Goal: Information Seeking & Learning: Compare options

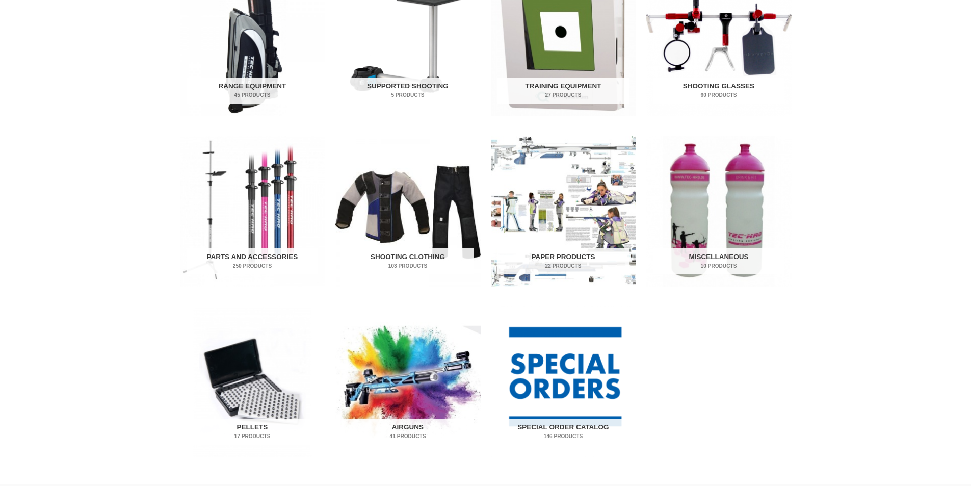
scroll to position [459, 0]
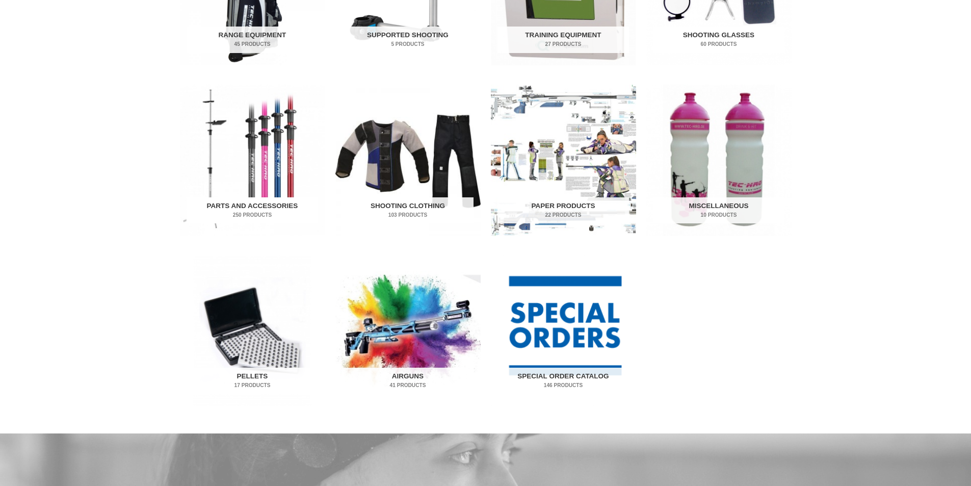
click at [278, 179] on img "Visit product category Parts and Accessories" at bounding box center [252, 160] width 145 height 151
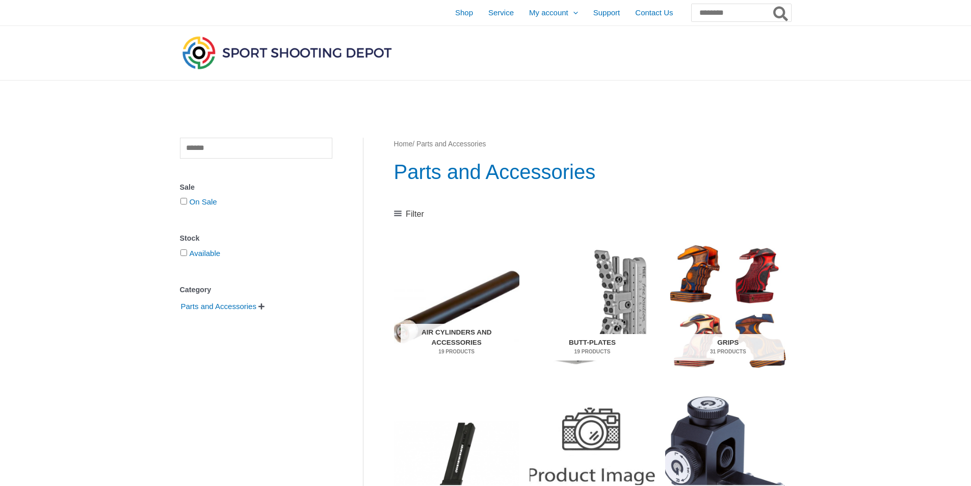
scroll to position [102, 0]
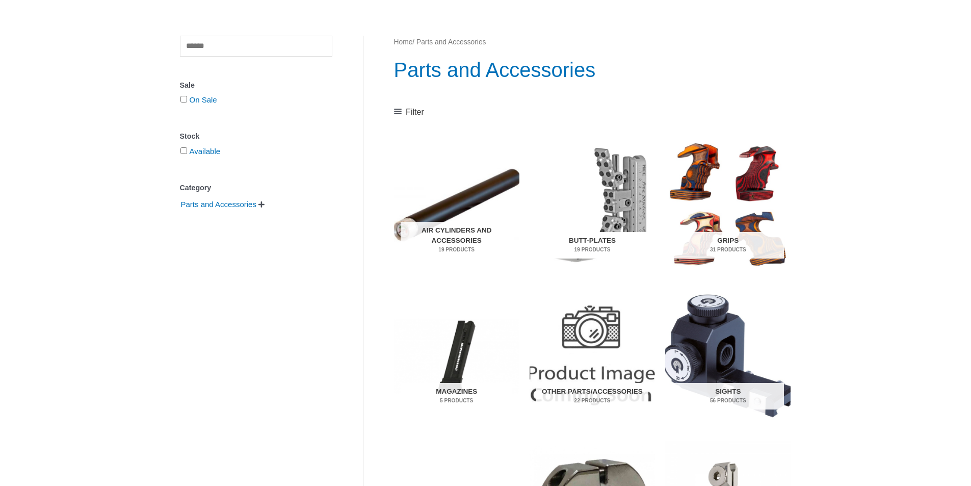
click at [610, 202] on img "Visit product category Butt-Plates" at bounding box center [592, 205] width 125 height 132
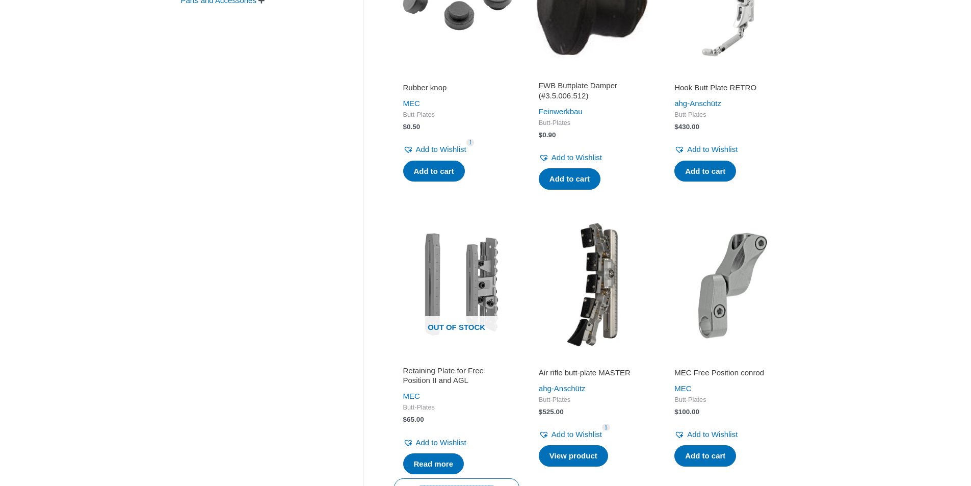
scroll to position [357, 0]
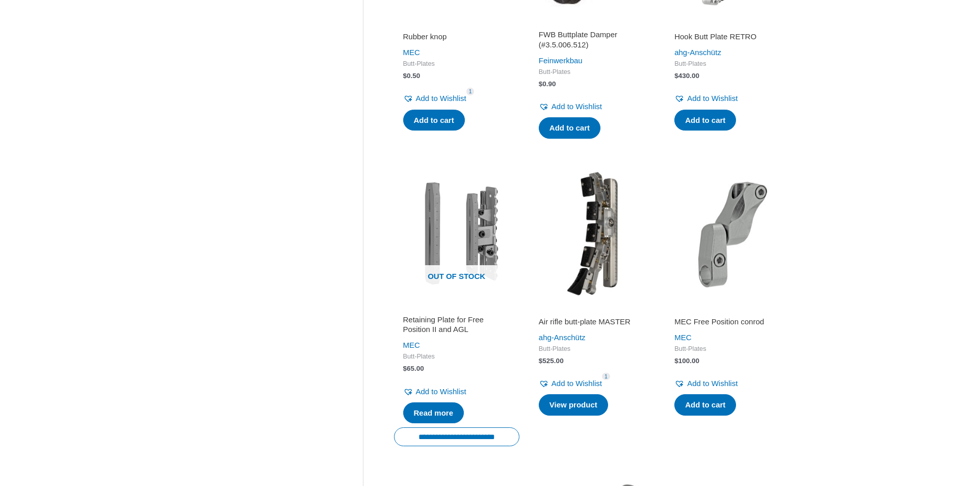
click at [590, 261] on img at bounding box center [592, 233] width 125 height 125
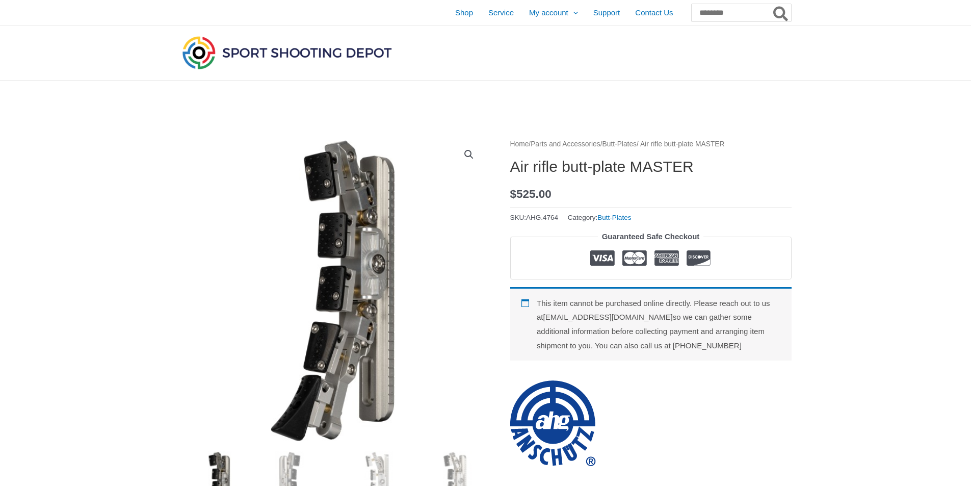
click at [343, 190] on img at bounding box center [333, 291] width 306 height 306
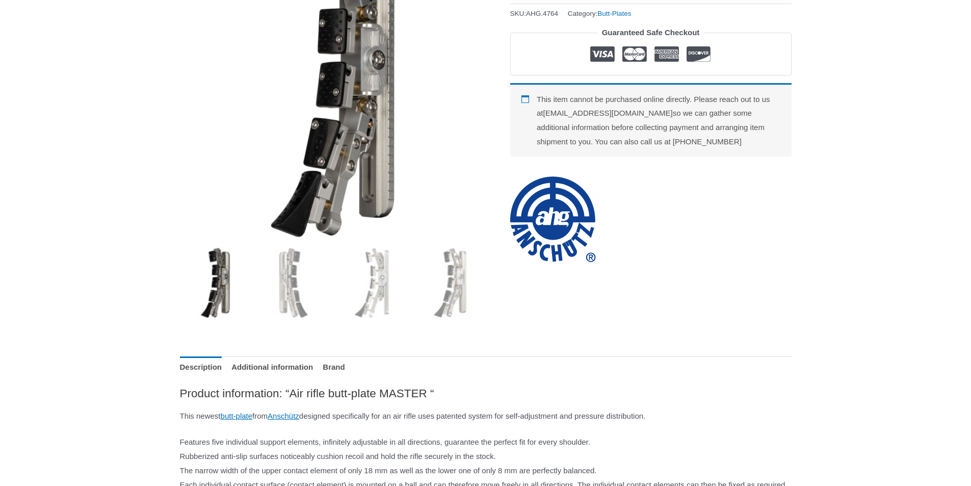
scroll to position [51, 0]
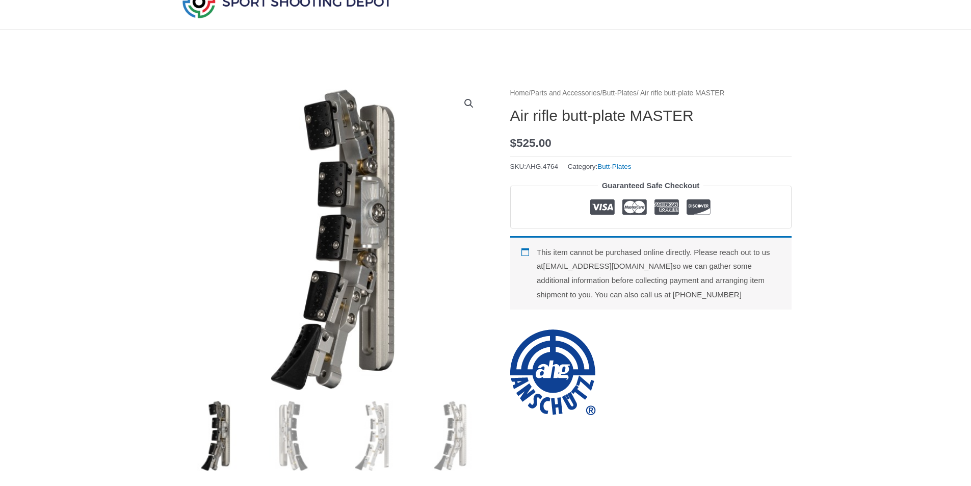
click at [379, 204] on img at bounding box center [333, 240] width 306 height 306
click at [299, 438] on img at bounding box center [293, 435] width 71 height 71
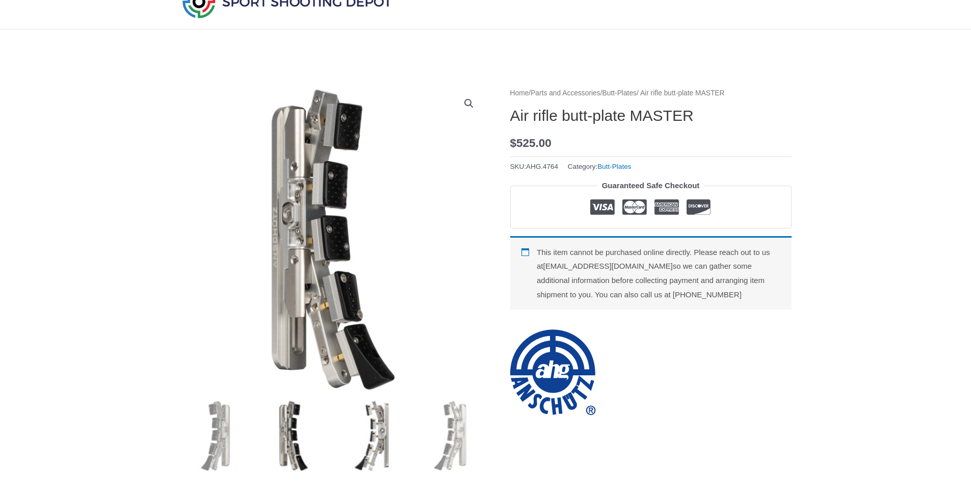
click at [352, 442] on img at bounding box center [371, 435] width 71 height 71
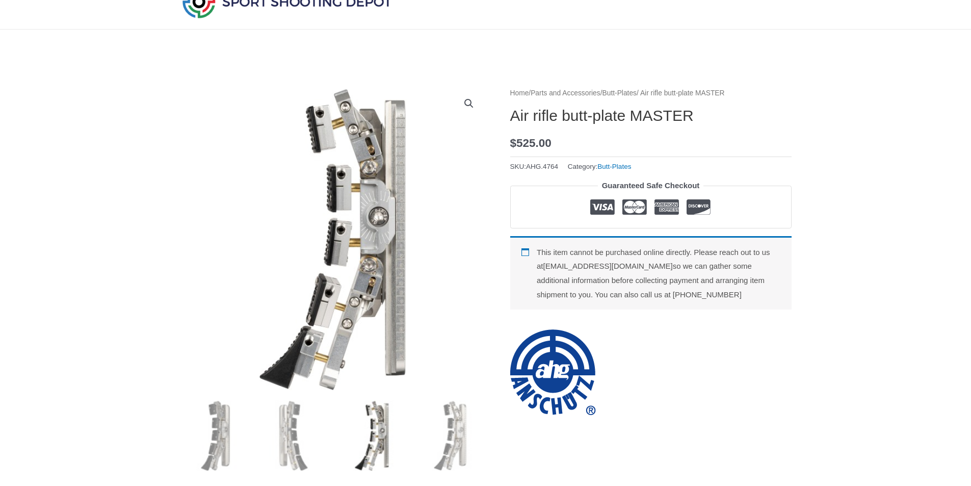
click at [330, 331] on img at bounding box center [333, 240] width 306 height 306
click at [466, 456] on img at bounding box center [450, 435] width 71 height 71
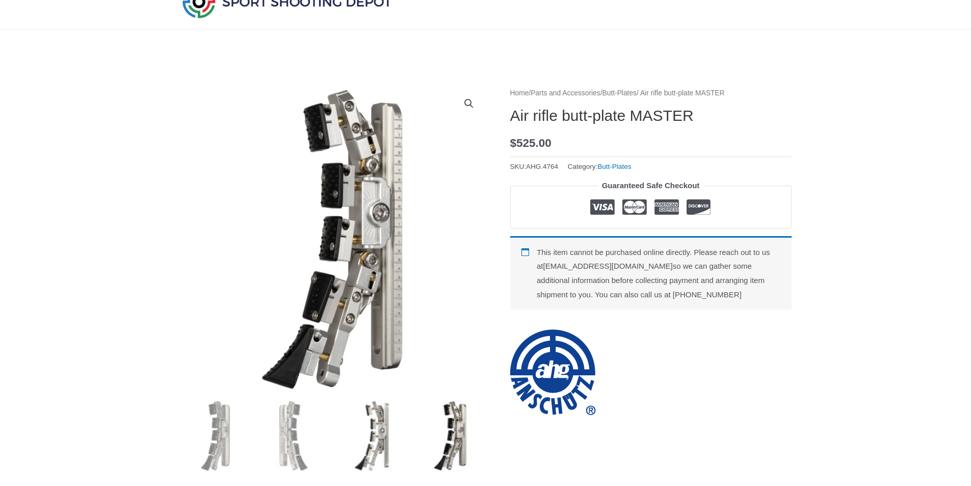
click at [358, 425] on img at bounding box center [371, 435] width 71 height 71
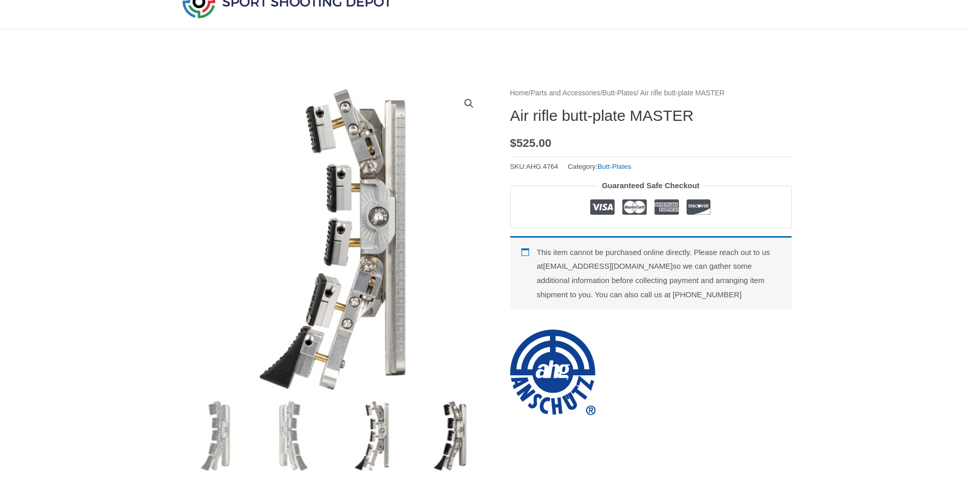
click at [428, 424] on img at bounding box center [450, 435] width 71 height 71
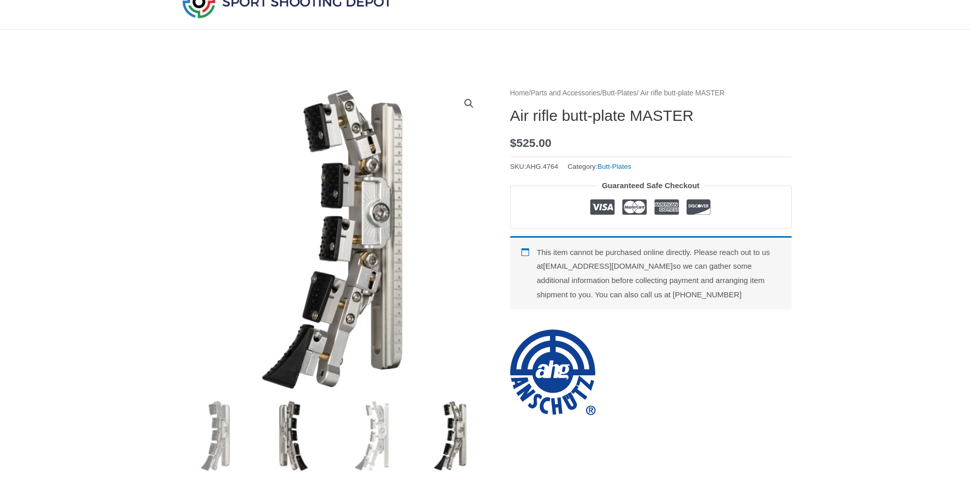
click at [286, 425] on img at bounding box center [293, 435] width 71 height 71
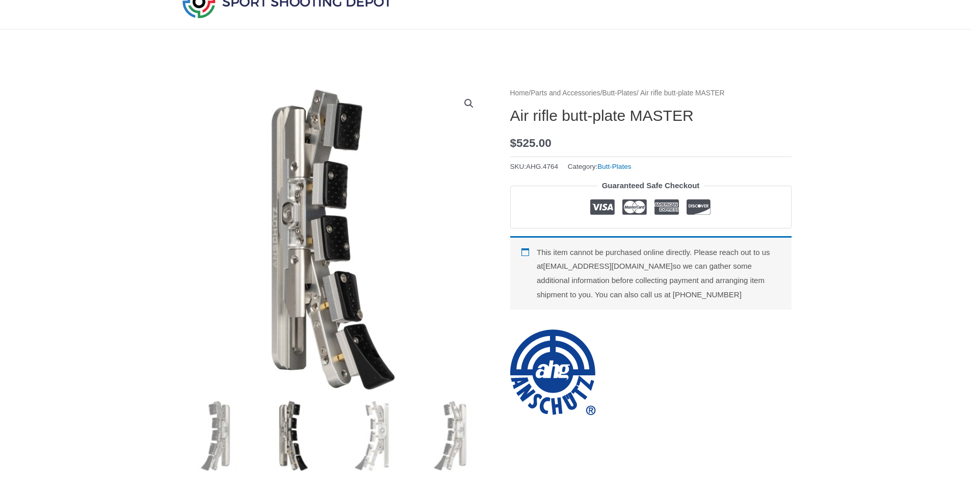
click at [276, 211] on img at bounding box center [333, 240] width 306 height 306
click at [240, 437] on img at bounding box center [215, 435] width 71 height 71
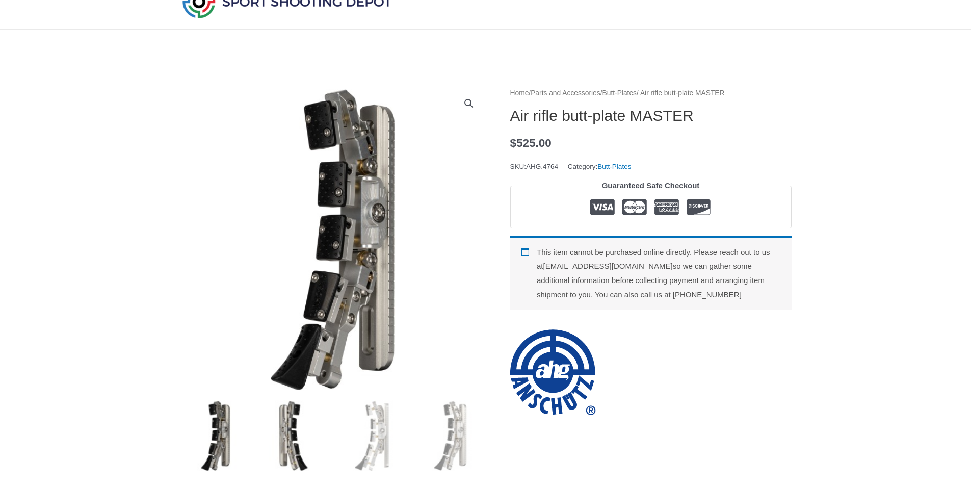
drag, startPoint x: 299, startPoint y: 427, endPoint x: 294, endPoint y: 433, distance: 8.0
click at [299, 427] on img at bounding box center [293, 435] width 71 height 71
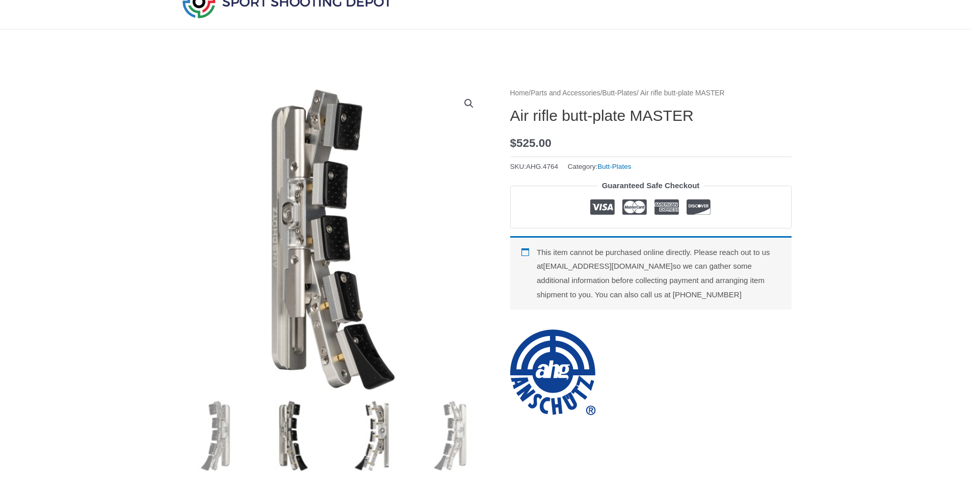
click at [377, 431] on img at bounding box center [371, 435] width 71 height 71
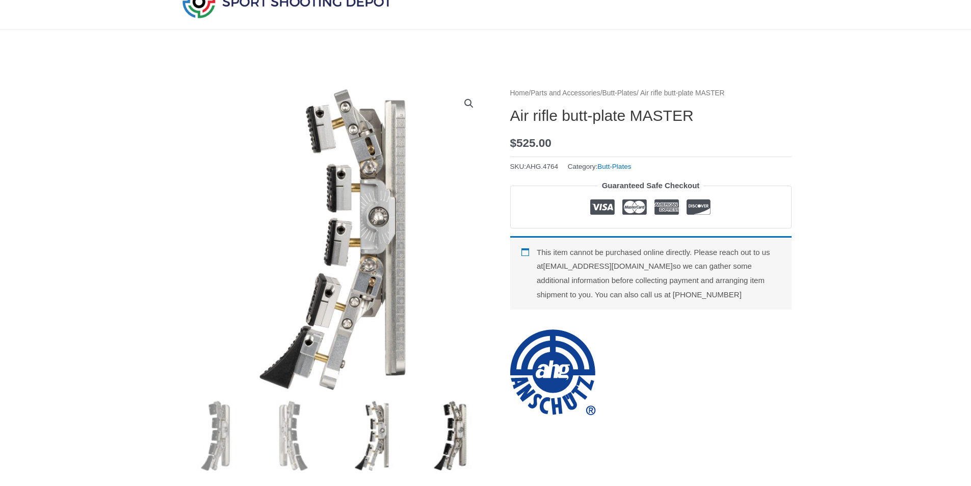
click at [442, 430] on img at bounding box center [450, 435] width 71 height 71
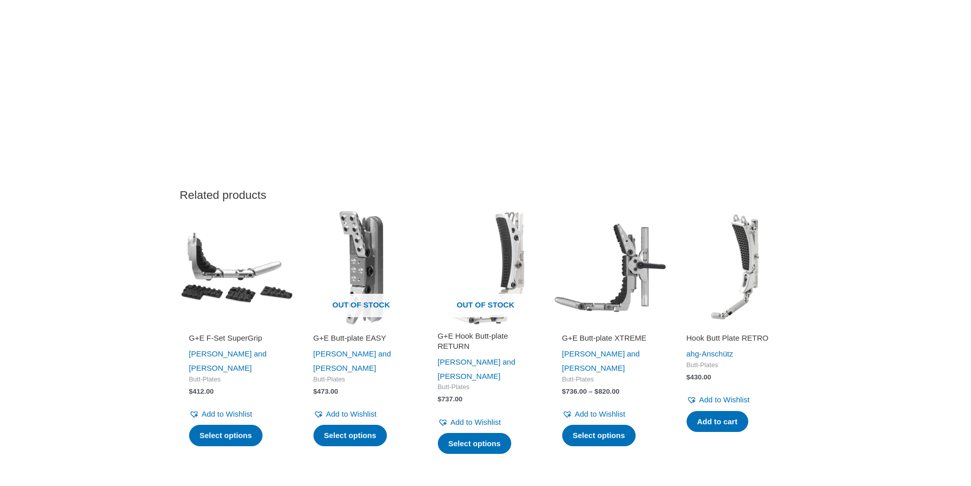
scroll to position [1733, 0]
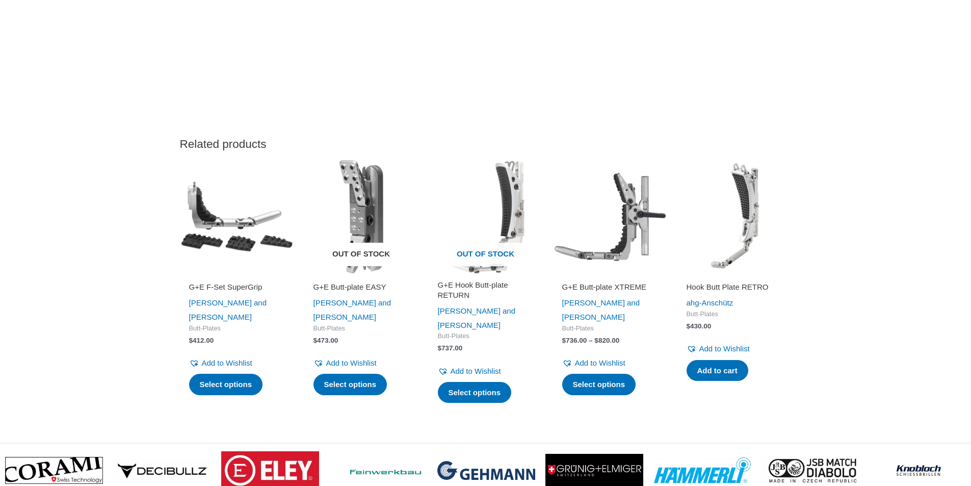
click at [378, 237] on img at bounding box center [361, 217] width 114 height 114
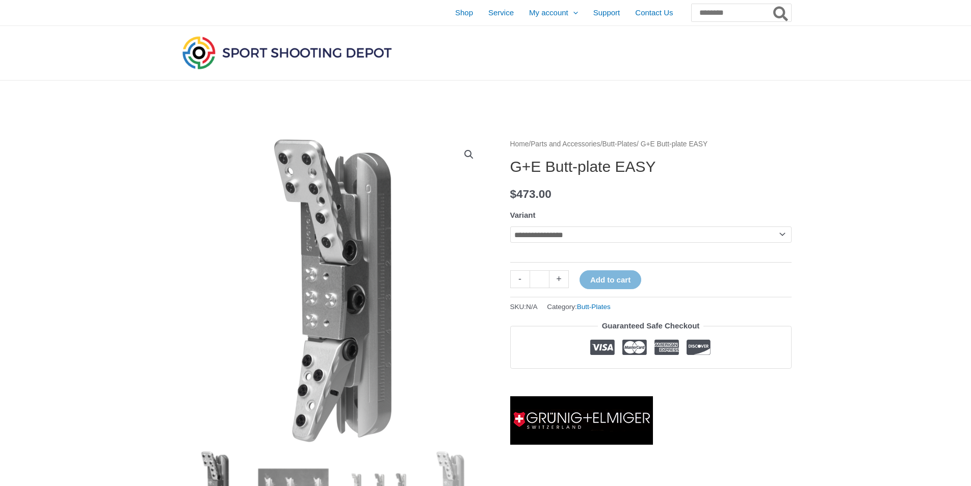
scroll to position [102, 0]
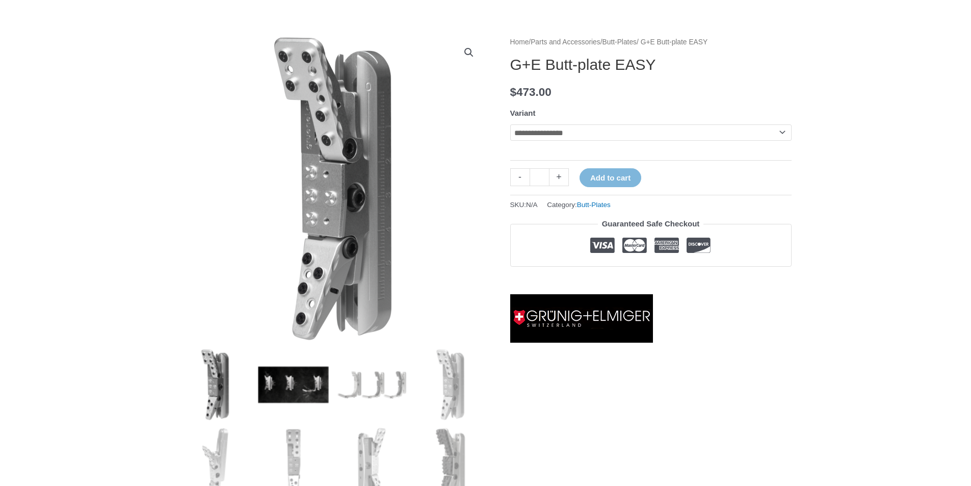
click at [291, 395] on img at bounding box center [293, 384] width 71 height 71
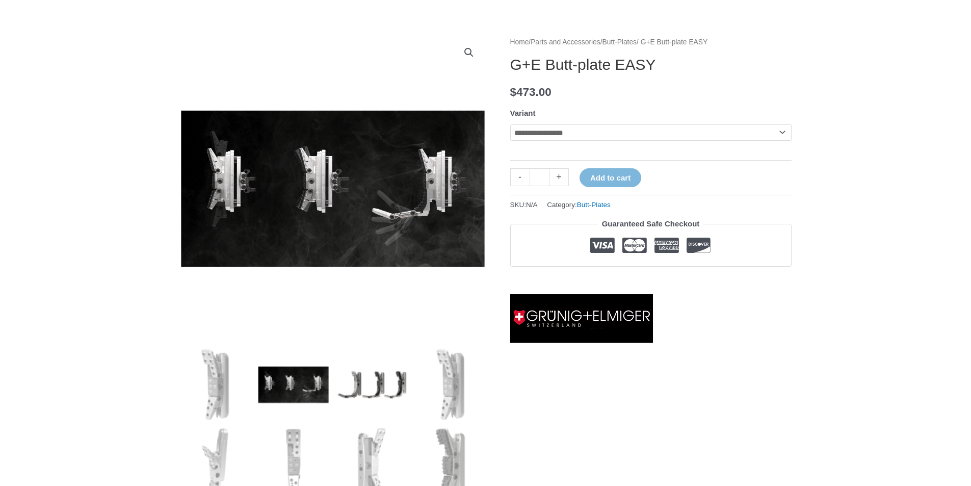
click at [393, 386] on img at bounding box center [371, 384] width 71 height 71
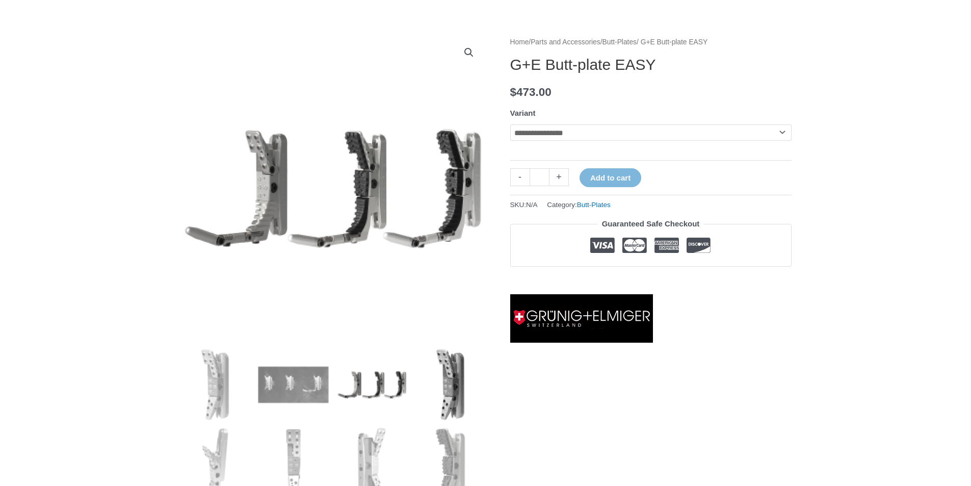
click at [455, 389] on img at bounding box center [450, 384] width 71 height 71
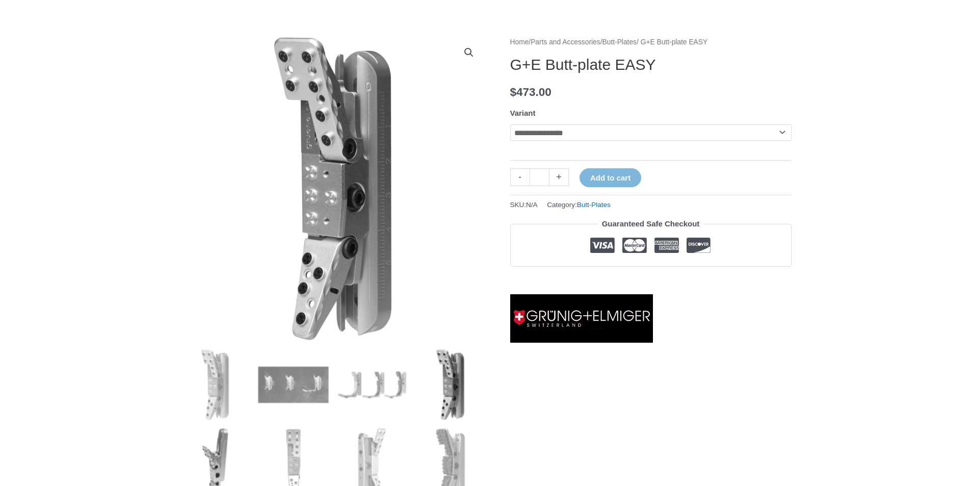
click at [236, 443] on img at bounding box center [215, 463] width 71 height 71
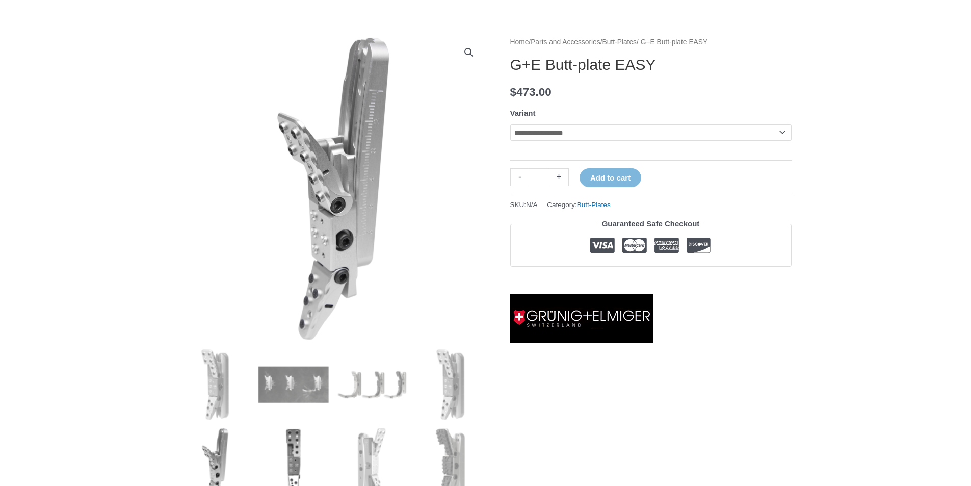
click at [263, 441] on img at bounding box center [293, 463] width 71 height 71
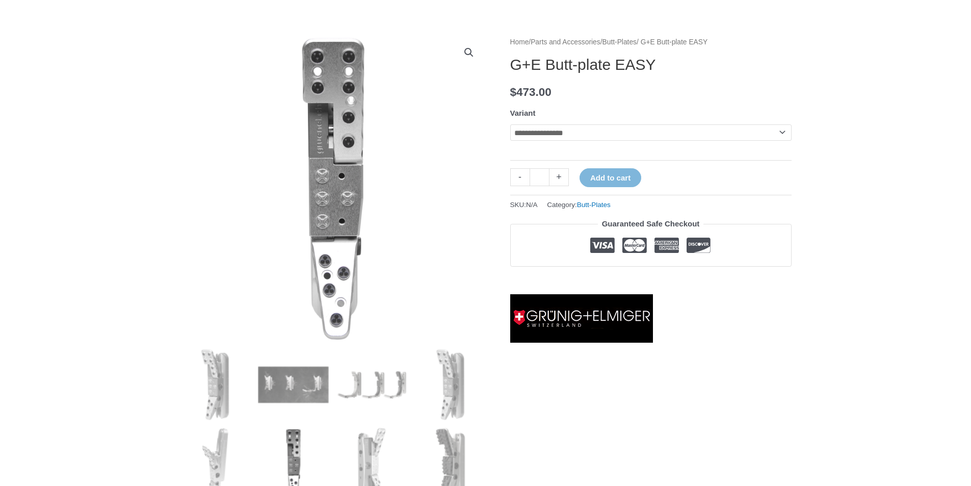
click at [320, 441] on img at bounding box center [293, 463] width 71 height 71
click at [403, 451] on img at bounding box center [371, 463] width 71 height 71
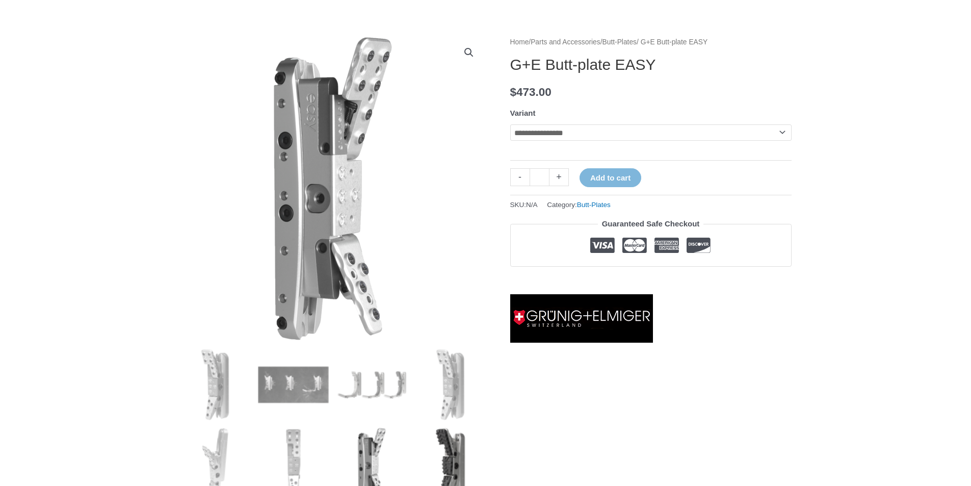
click at [474, 451] on img at bounding box center [450, 463] width 71 height 71
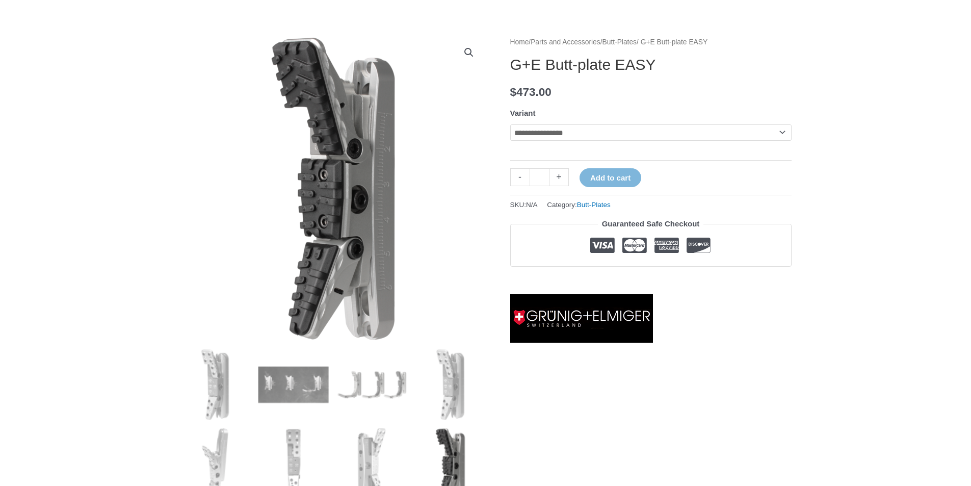
click at [420, 449] on img at bounding box center [450, 463] width 71 height 71
click at [375, 465] on img at bounding box center [371, 463] width 71 height 71
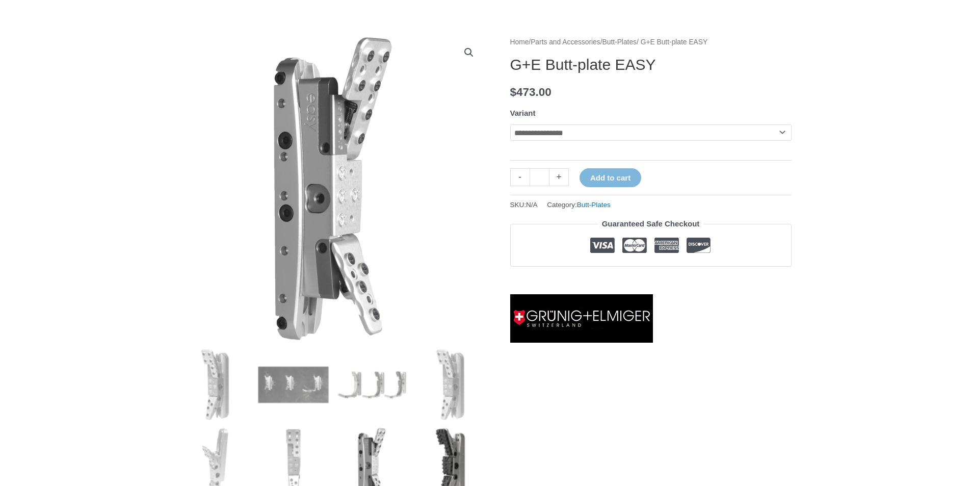
click at [458, 457] on img at bounding box center [450, 463] width 71 height 71
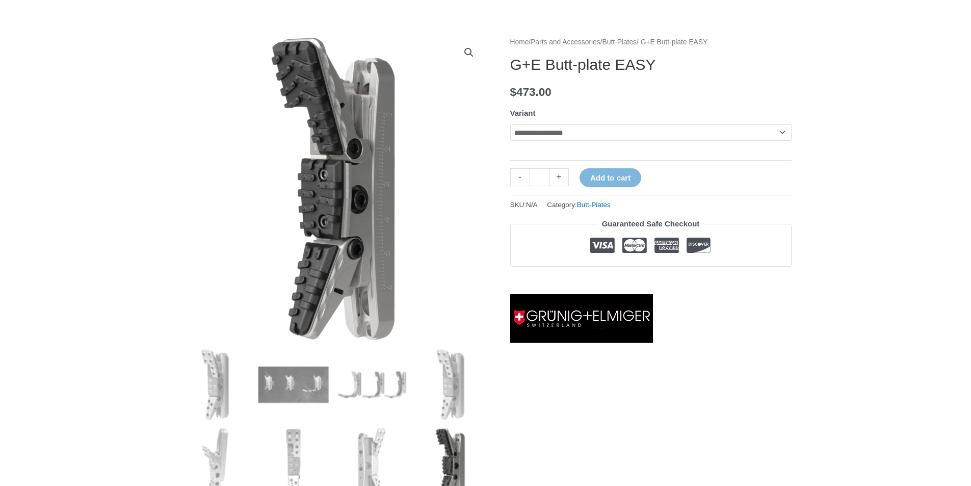
scroll to position [306, 0]
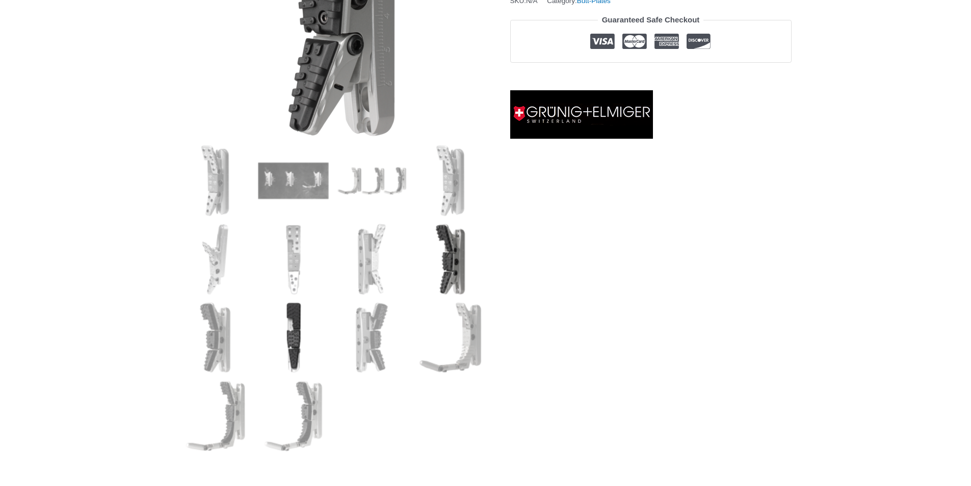
click at [305, 367] on img at bounding box center [293, 337] width 71 height 71
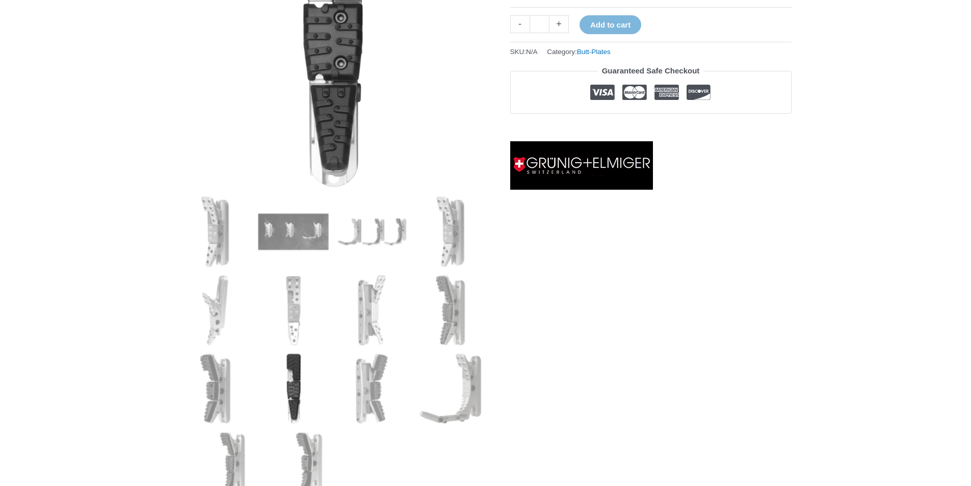
scroll to position [357, 0]
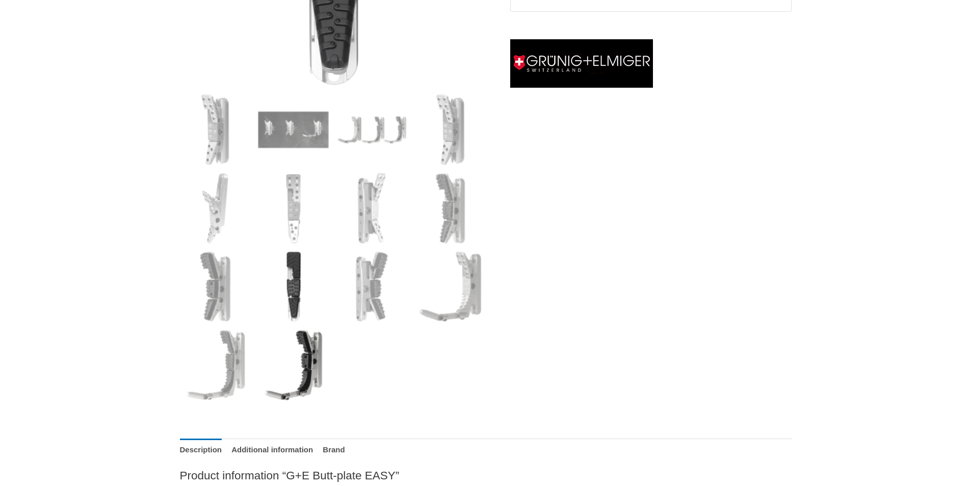
click at [317, 369] on img at bounding box center [293, 364] width 71 height 71
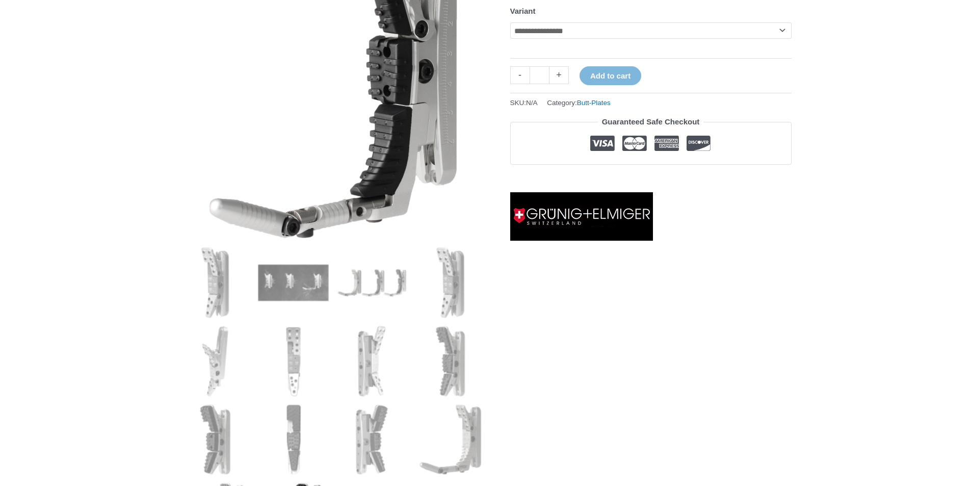
scroll to position [255, 0]
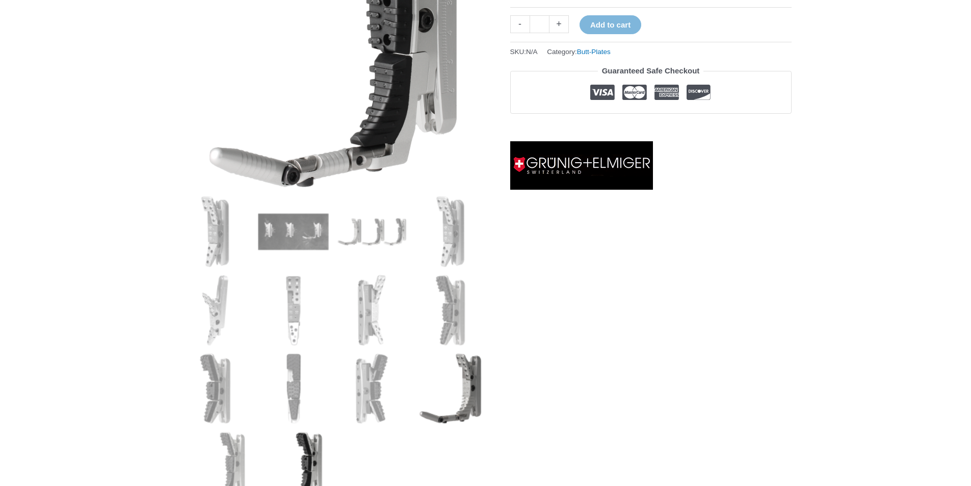
click at [444, 397] on img at bounding box center [450, 388] width 71 height 71
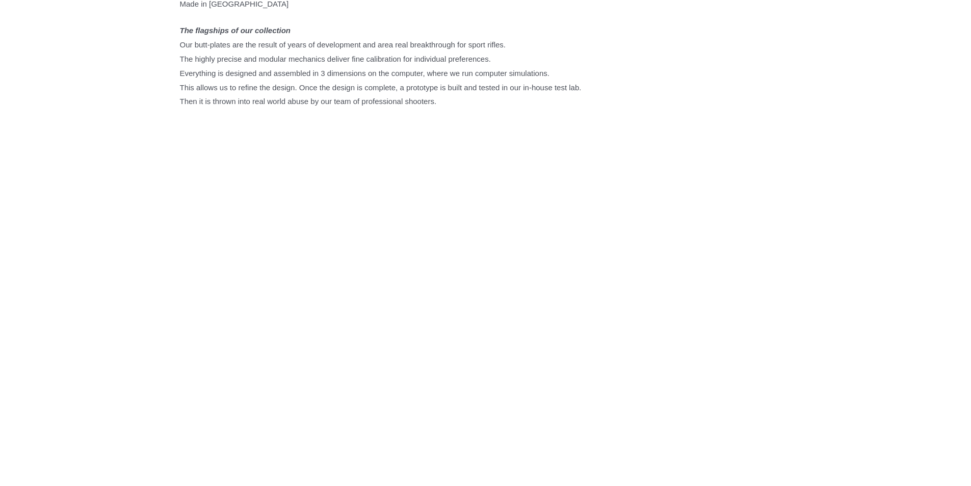
scroll to position [1275, 0]
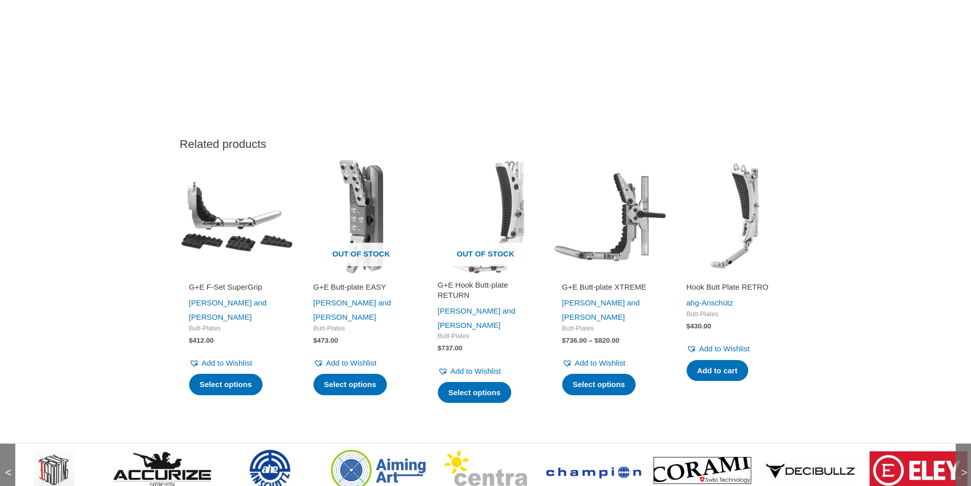
scroll to position [1784, 0]
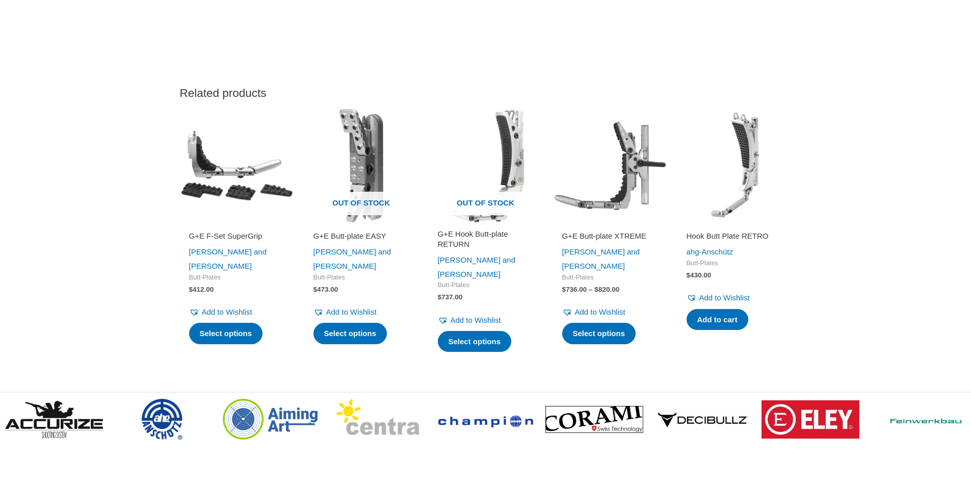
click at [234, 211] on img at bounding box center [237, 166] width 114 height 114
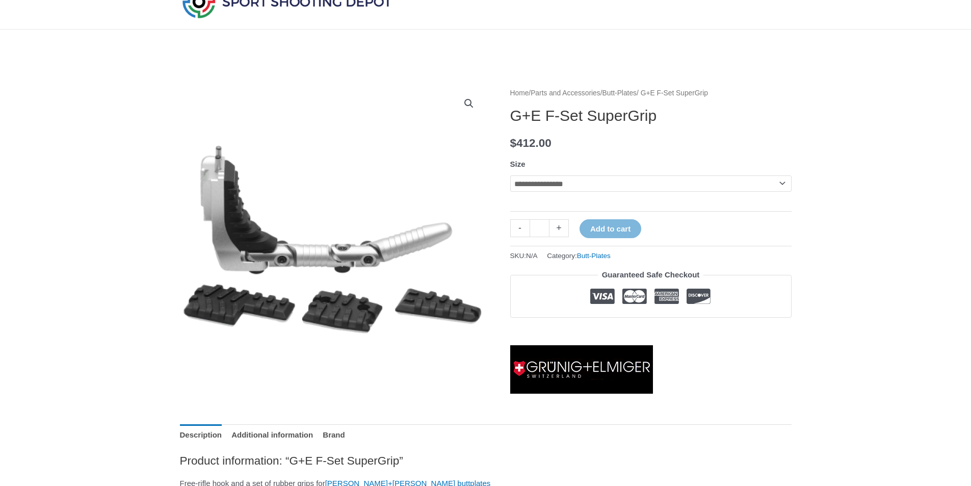
scroll to position [204, 0]
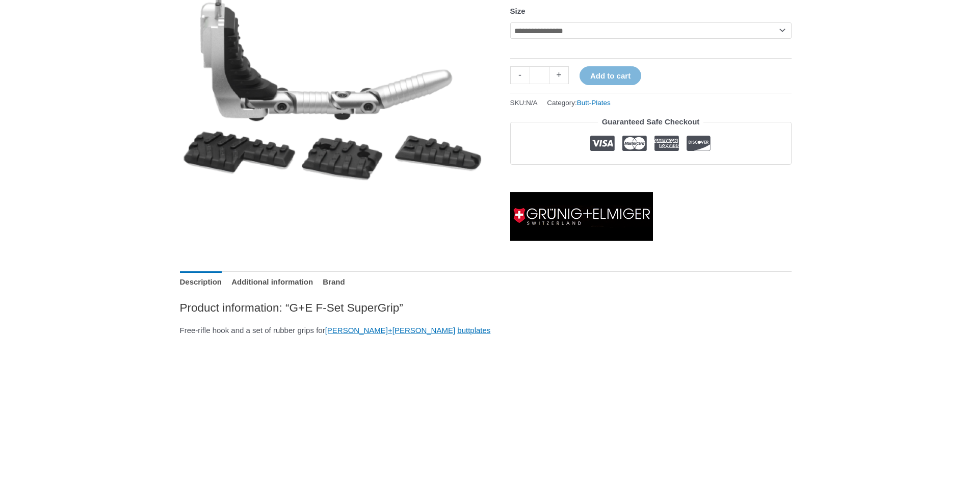
click at [339, 153] on img at bounding box center [333, 87] width 306 height 306
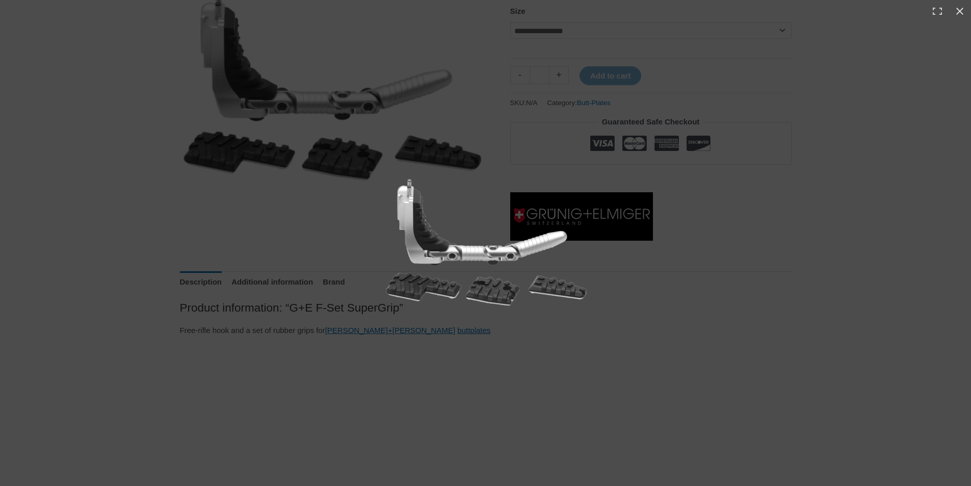
click at [491, 293] on img at bounding box center [486, 243] width 204 height 132
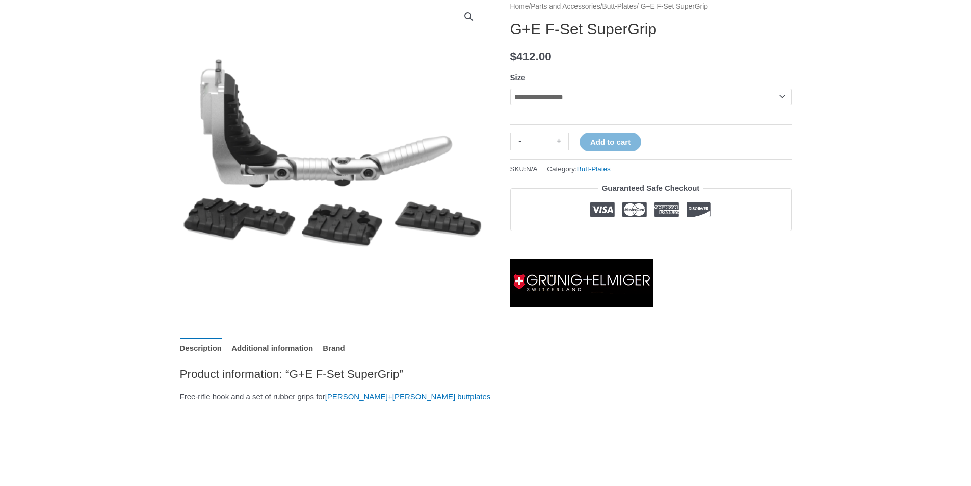
scroll to position [36, 0]
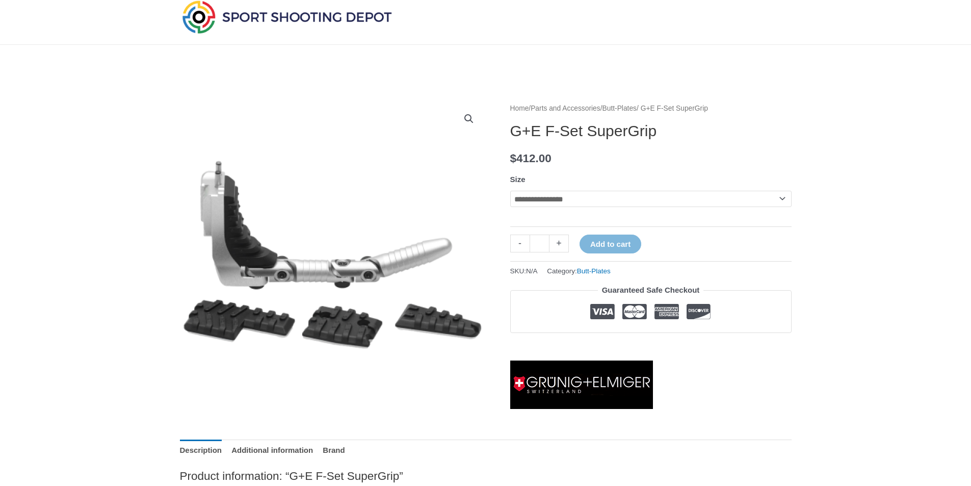
drag, startPoint x: 330, startPoint y: 306, endPoint x: 327, endPoint y: 300, distance: 6.4
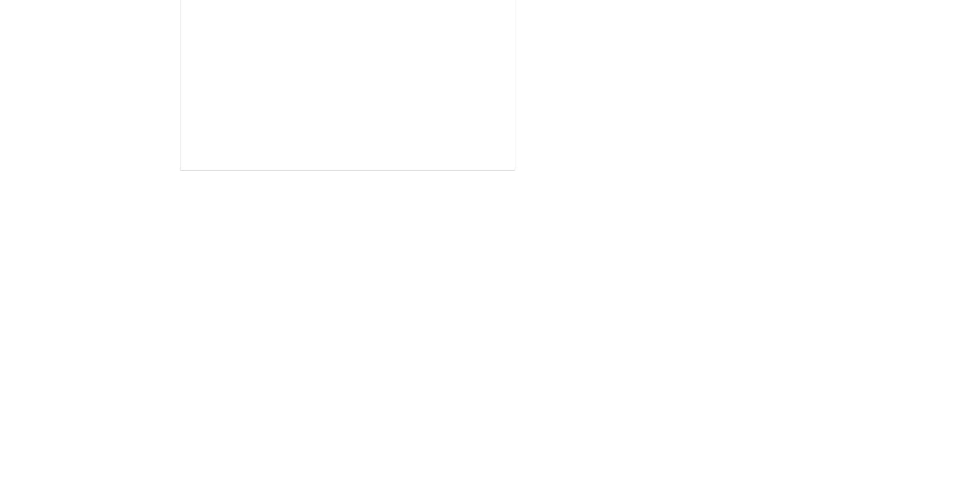
scroll to position [1784, 0]
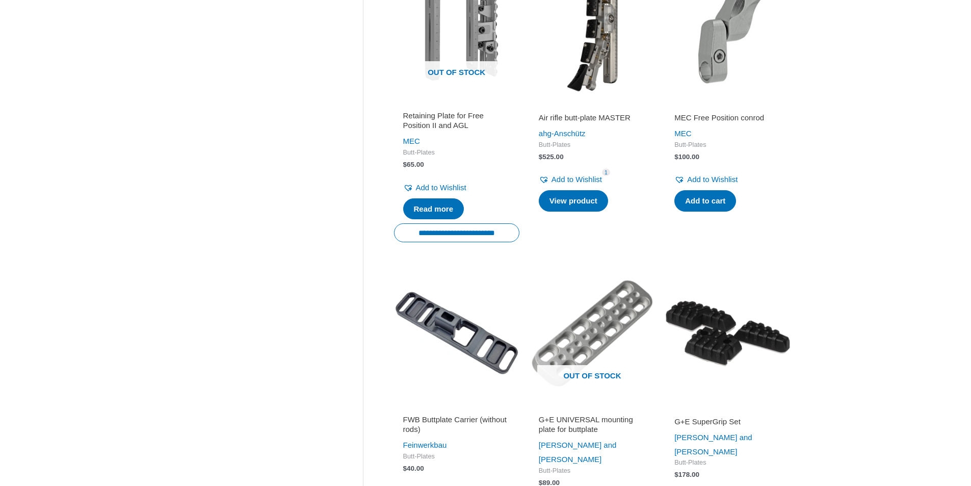
scroll to position [663, 0]
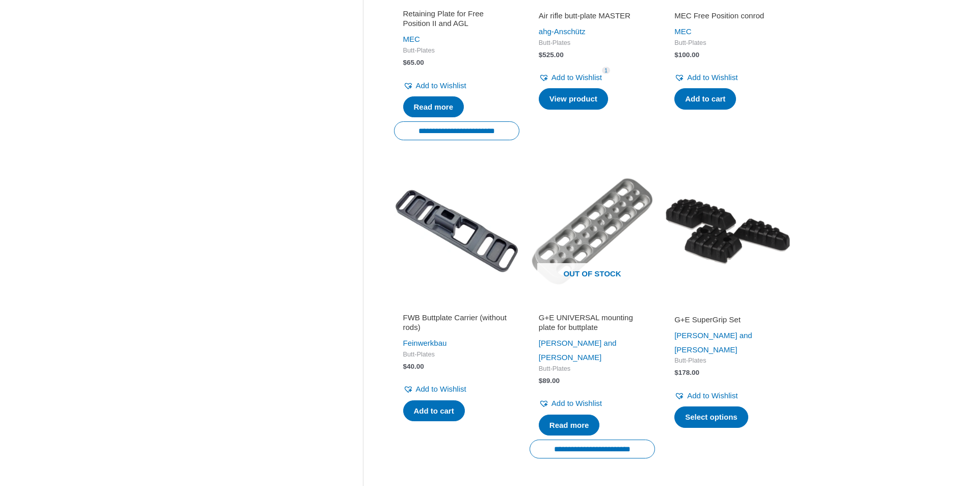
click at [726, 225] on img at bounding box center [727, 230] width 125 height 125
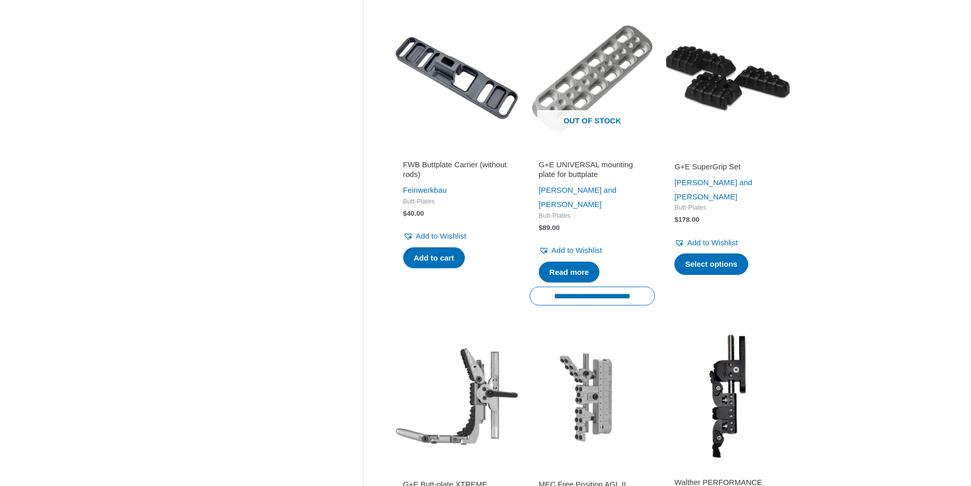
scroll to position [918, 0]
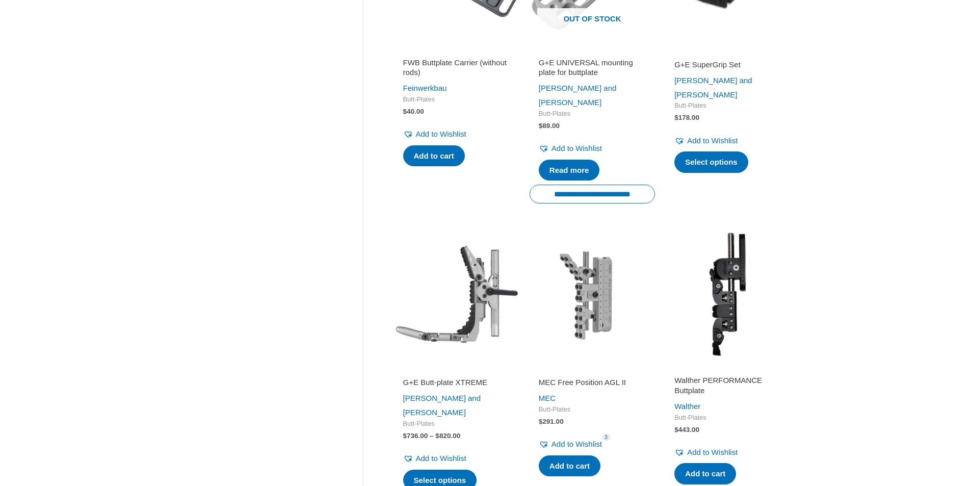
click at [728, 232] on img at bounding box center [727, 293] width 125 height 125
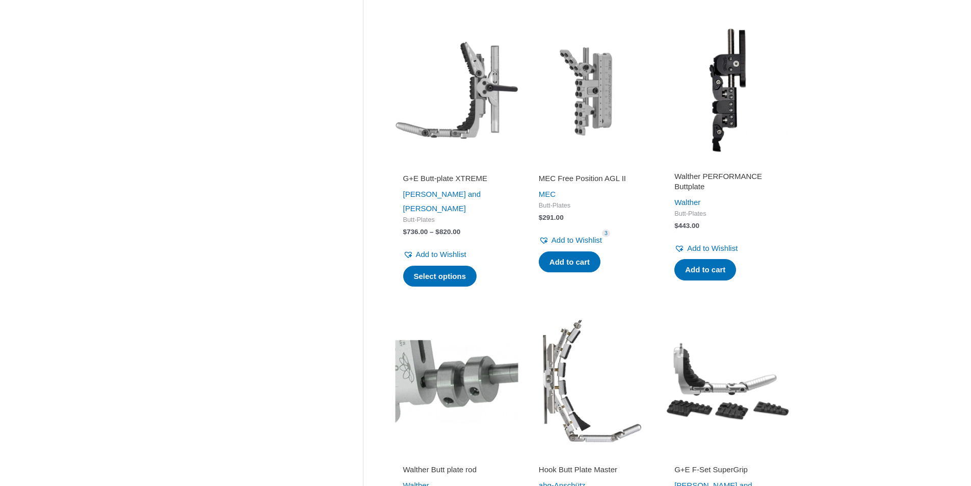
scroll to position [1377, 0]
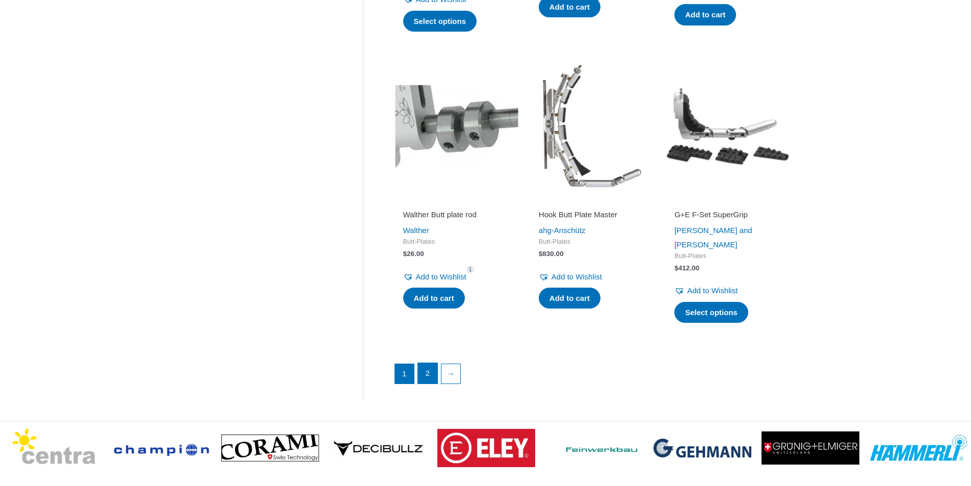
click at [422, 363] on link "2" at bounding box center [427, 373] width 19 height 20
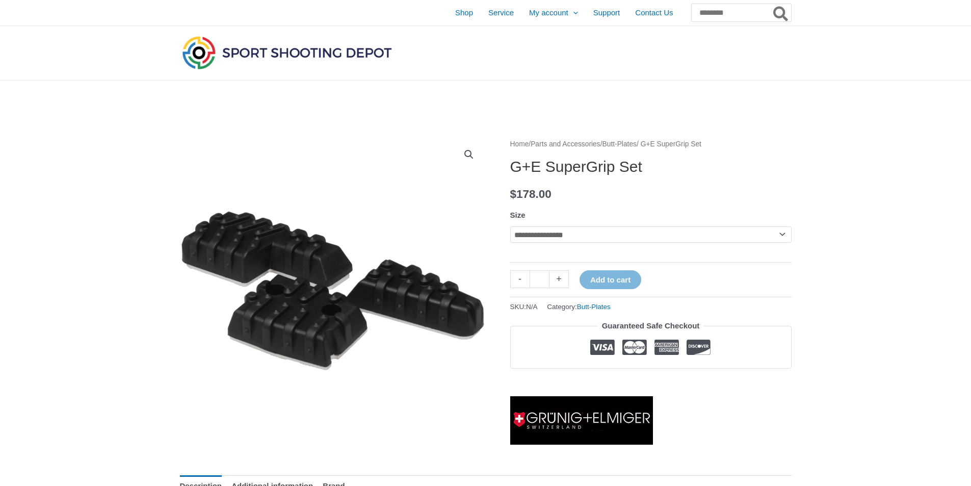
scroll to position [204, 0]
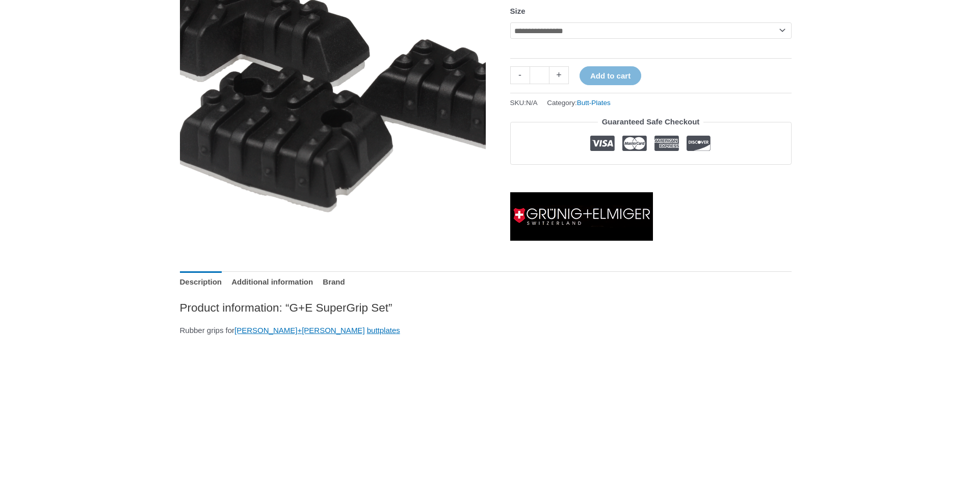
drag, startPoint x: 374, startPoint y: 126, endPoint x: 359, endPoint y: 148, distance: 26.7
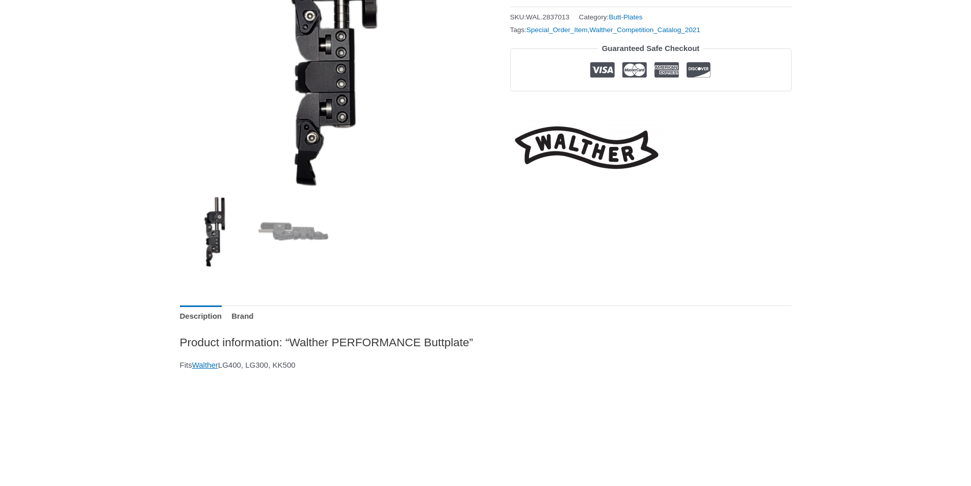
scroll to position [204, 0]
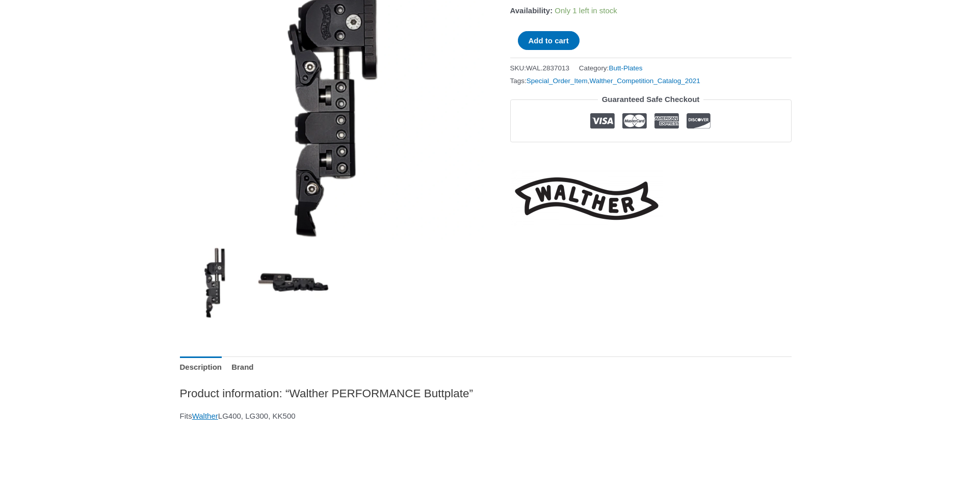
click at [299, 292] on img at bounding box center [293, 282] width 71 height 71
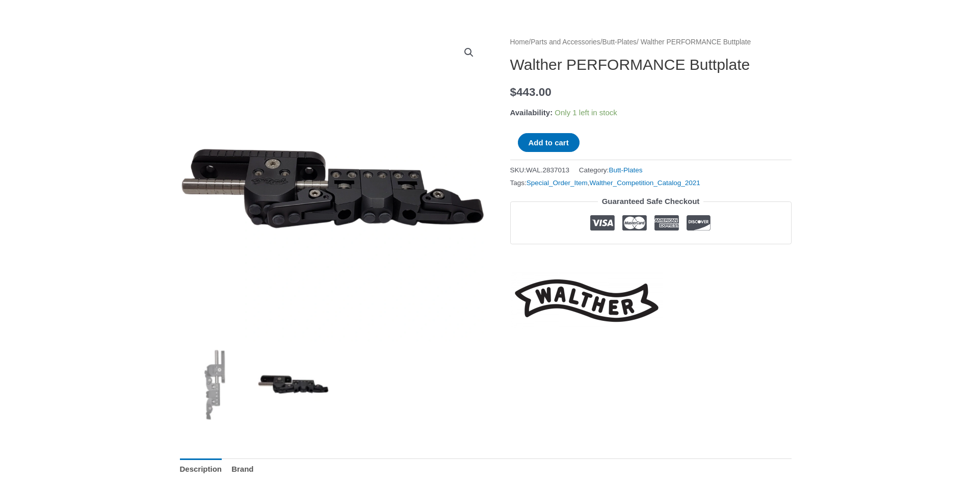
scroll to position [51, 0]
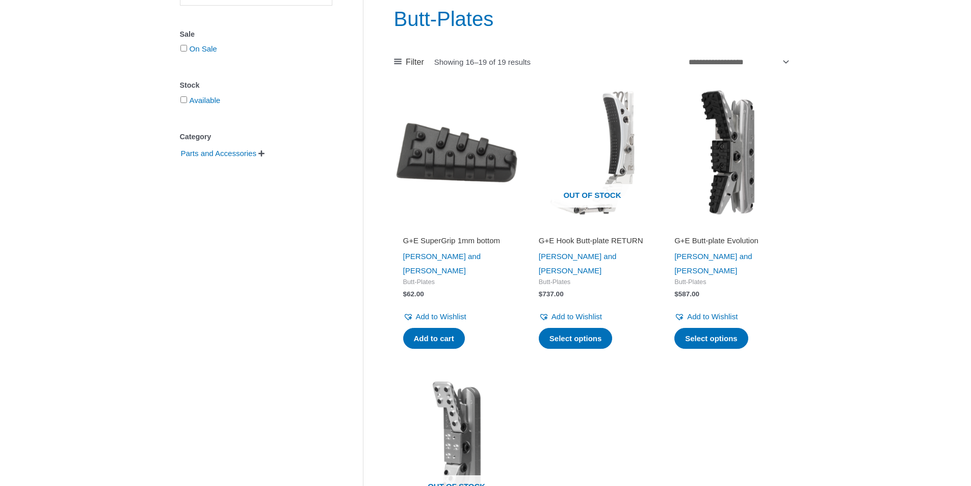
scroll to position [204, 0]
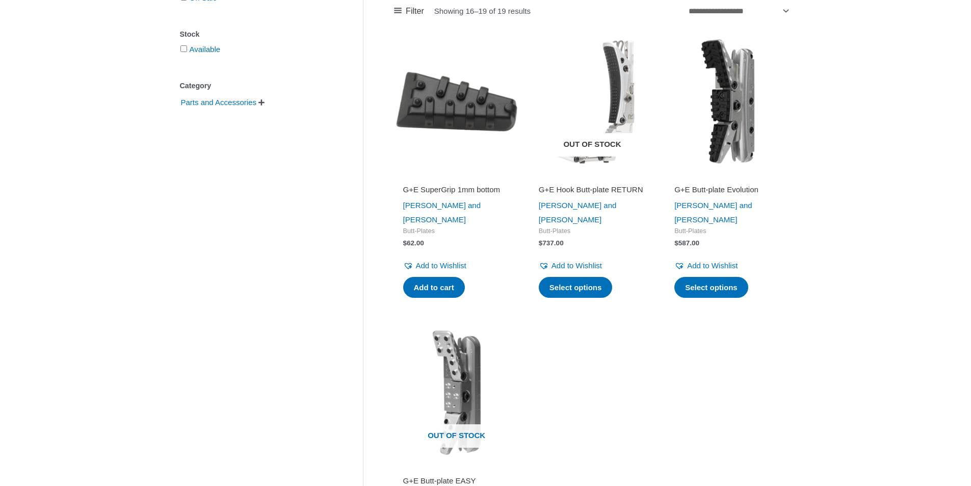
click at [580, 75] on img at bounding box center [592, 101] width 125 height 125
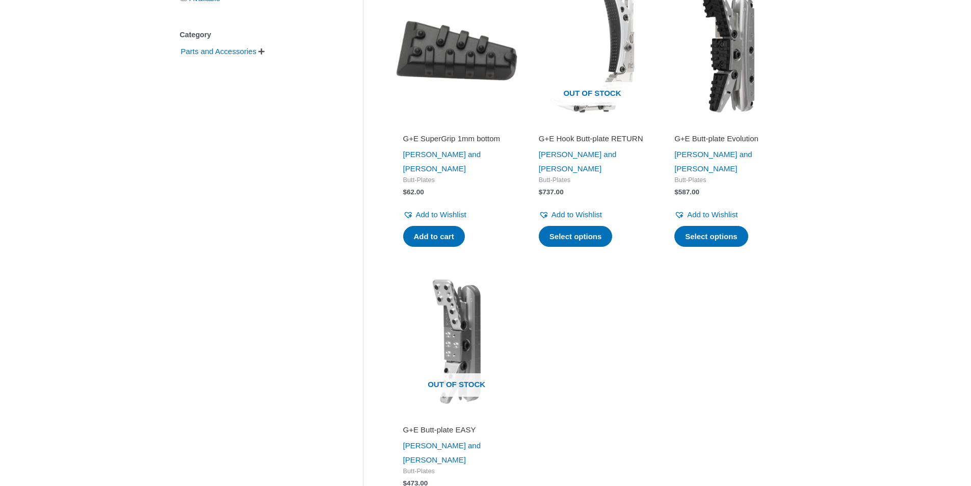
drag, startPoint x: 650, startPoint y: 317, endPoint x: 657, endPoint y: 312, distance: 9.1
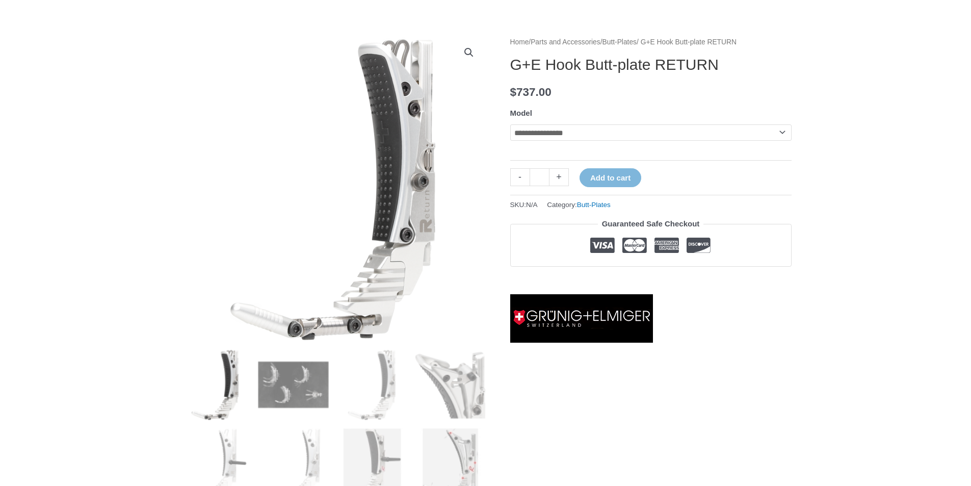
scroll to position [153, 0]
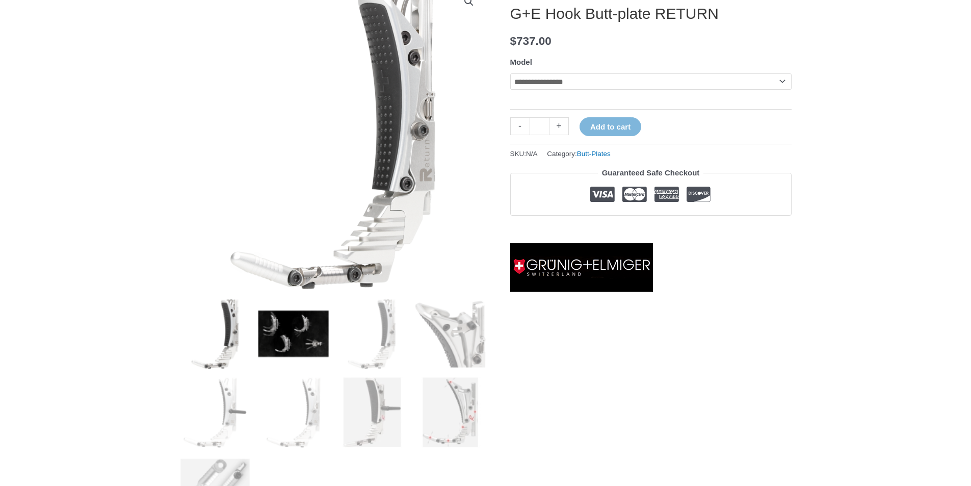
click at [317, 332] on img at bounding box center [293, 333] width 71 height 71
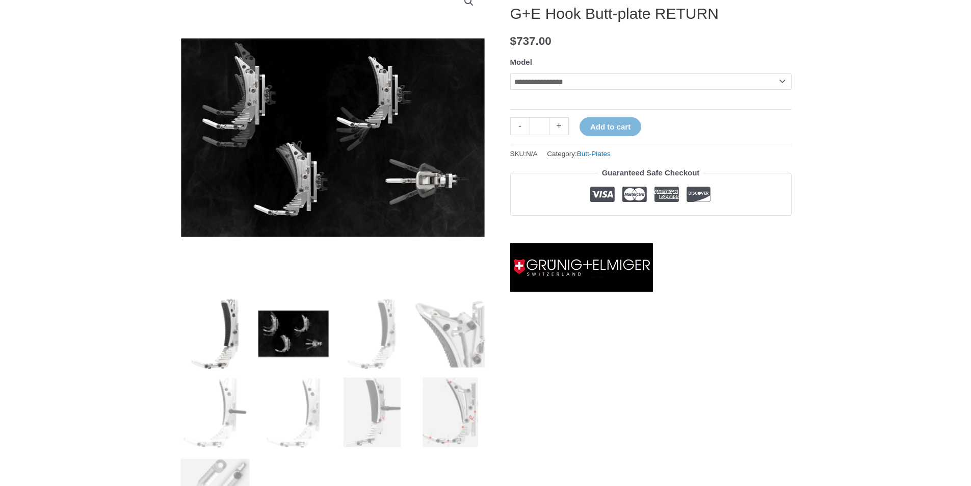
click at [230, 333] on img at bounding box center [215, 333] width 71 height 71
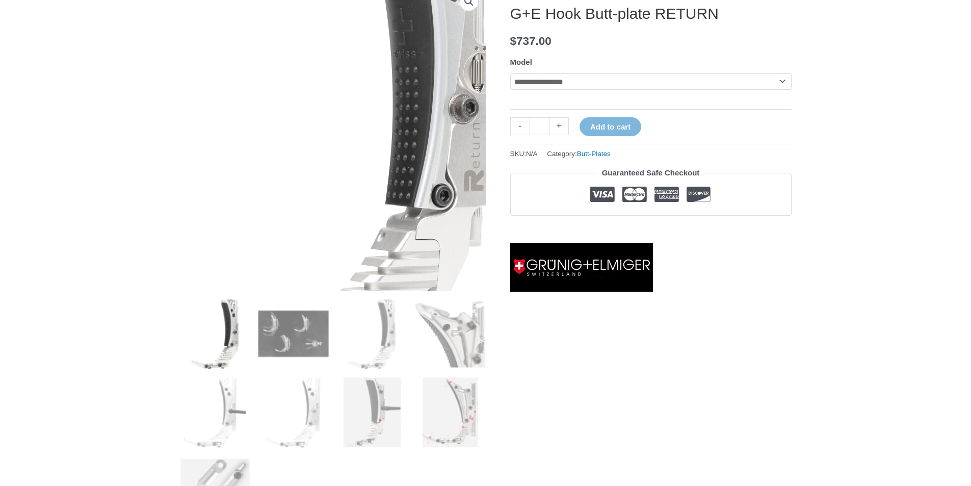
click at [383, 163] on img at bounding box center [324, 119] width 366 height 522
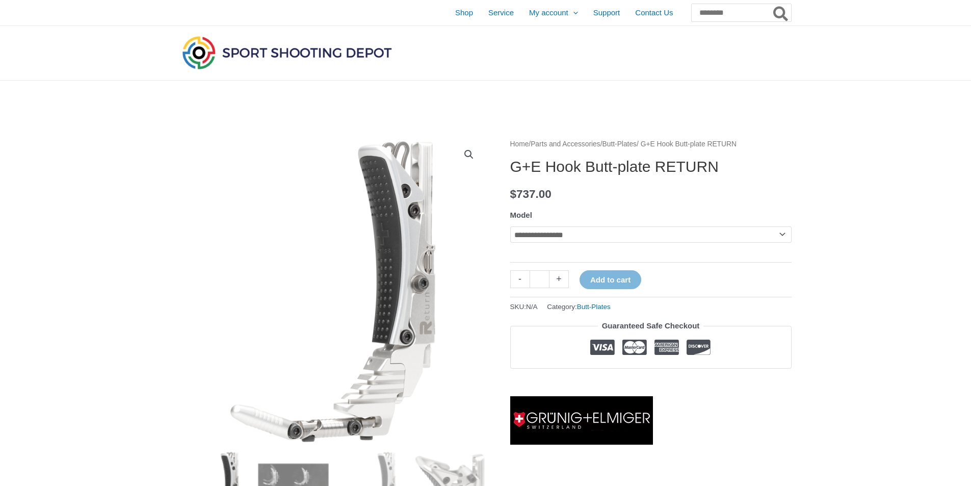
scroll to position [51, 0]
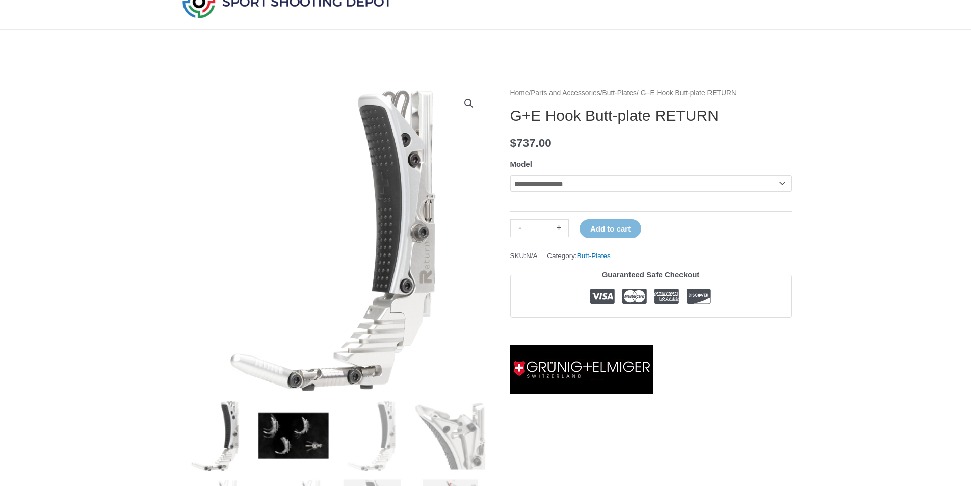
drag, startPoint x: 283, startPoint y: 444, endPoint x: 300, endPoint y: 427, distance: 23.1
click at [284, 444] on img at bounding box center [293, 435] width 71 height 71
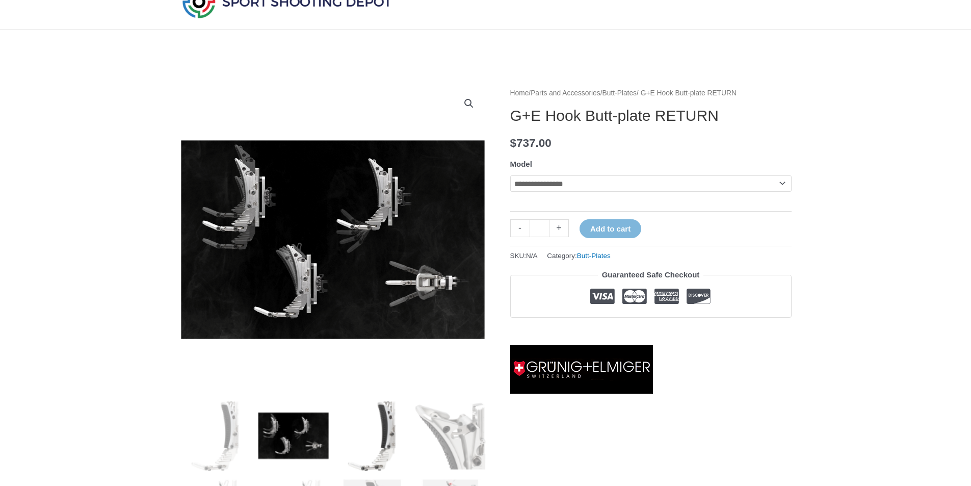
click at [406, 431] on img at bounding box center [371, 435] width 71 height 71
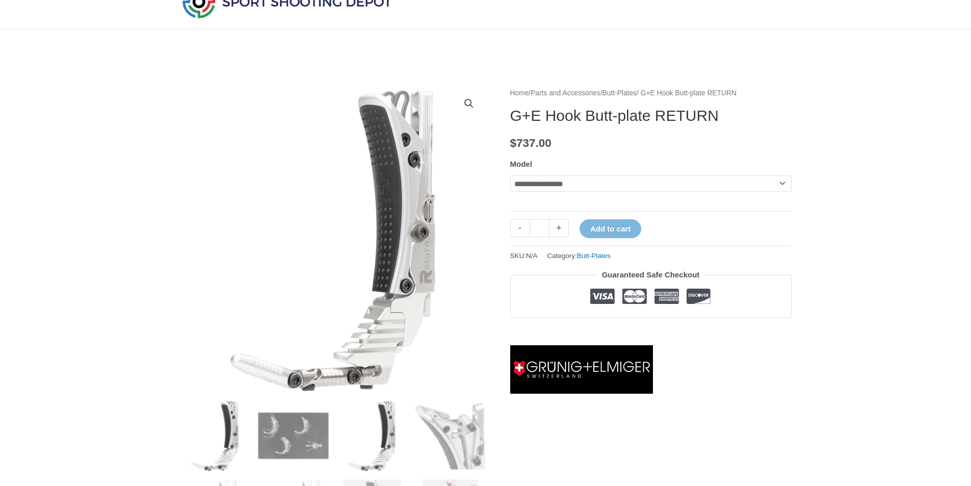
click at [237, 444] on img at bounding box center [215, 435] width 71 height 71
click at [397, 438] on img at bounding box center [371, 435] width 71 height 71
click at [237, 441] on img at bounding box center [215, 435] width 71 height 71
click at [400, 434] on img at bounding box center [371, 435] width 71 height 71
click at [214, 431] on img at bounding box center [215, 435] width 71 height 71
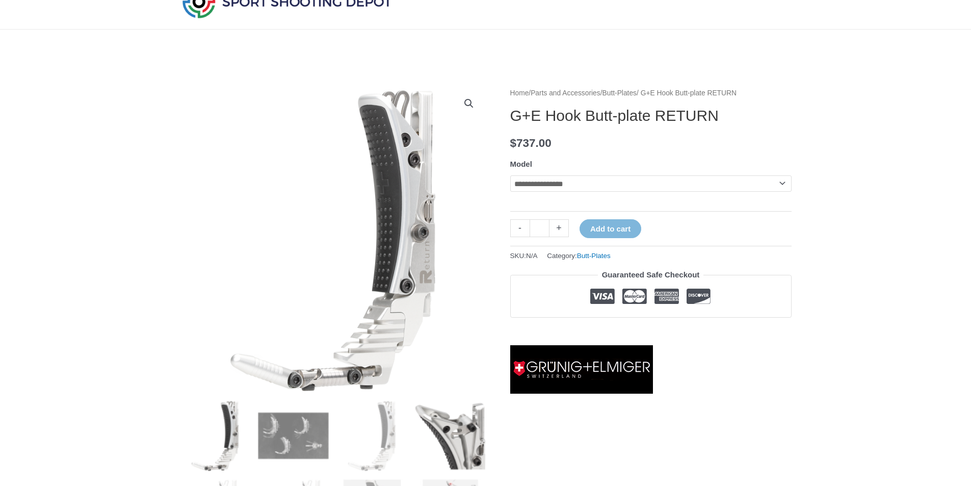
click at [453, 427] on img at bounding box center [450, 435] width 71 height 71
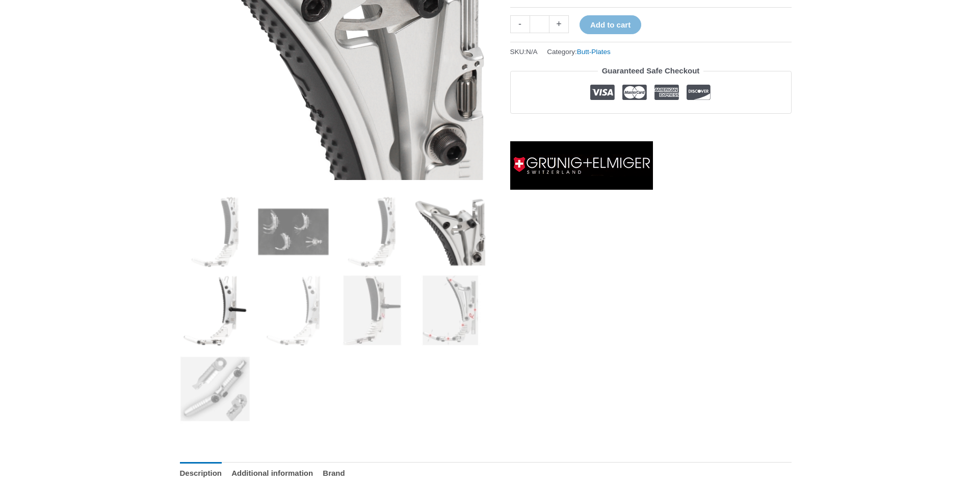
click at [246, 315] on img at bounding box center [215, 310] width 71 height 71
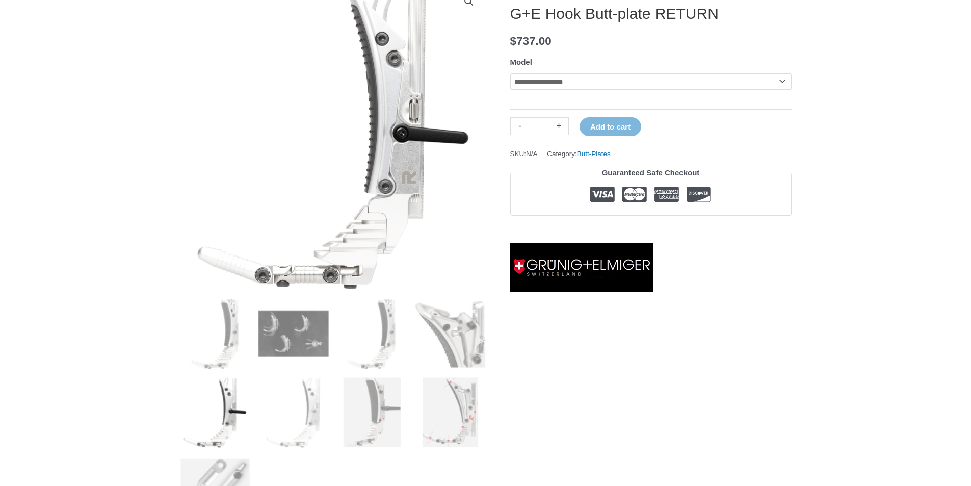
scroll to position [255, 0]
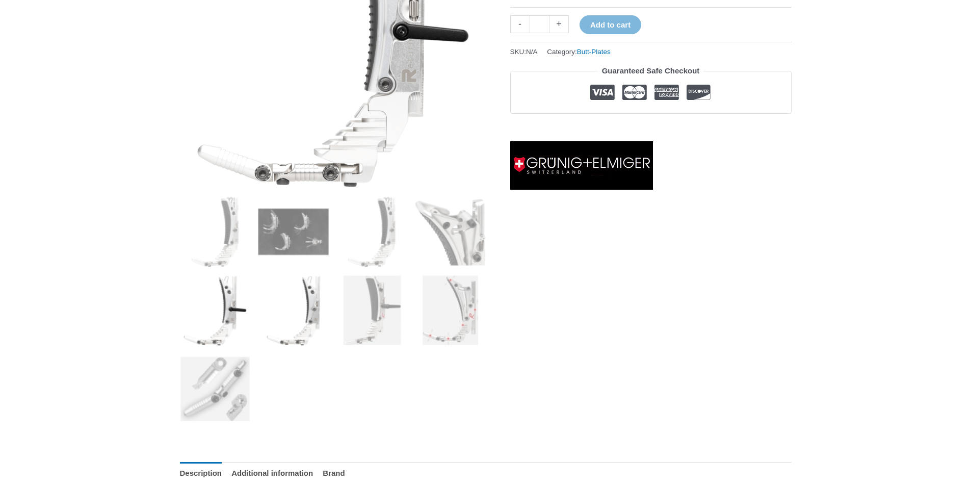
click at [314, 311] on img at bounding box center [293, 310] width 71 height 71
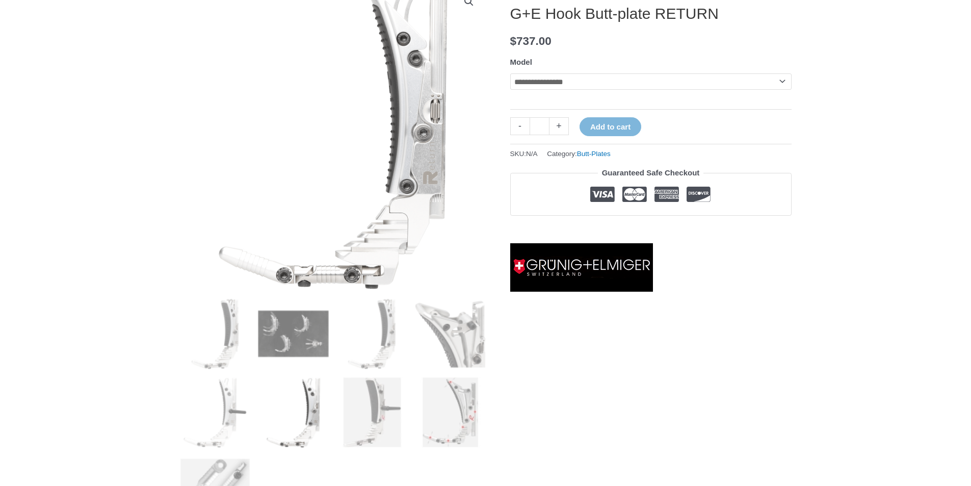
scroll to position [102, 0]
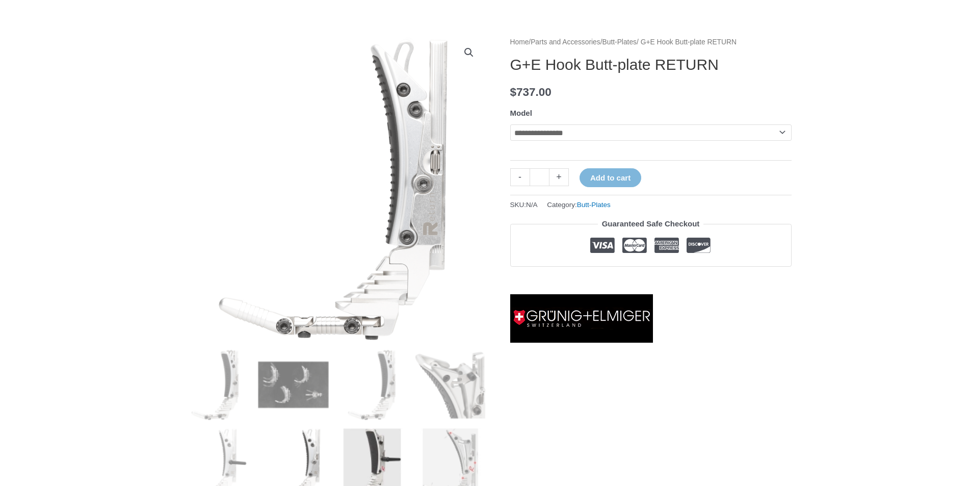
click at [384, 450] on img at bounding box center [371, 463] width 71 height 71
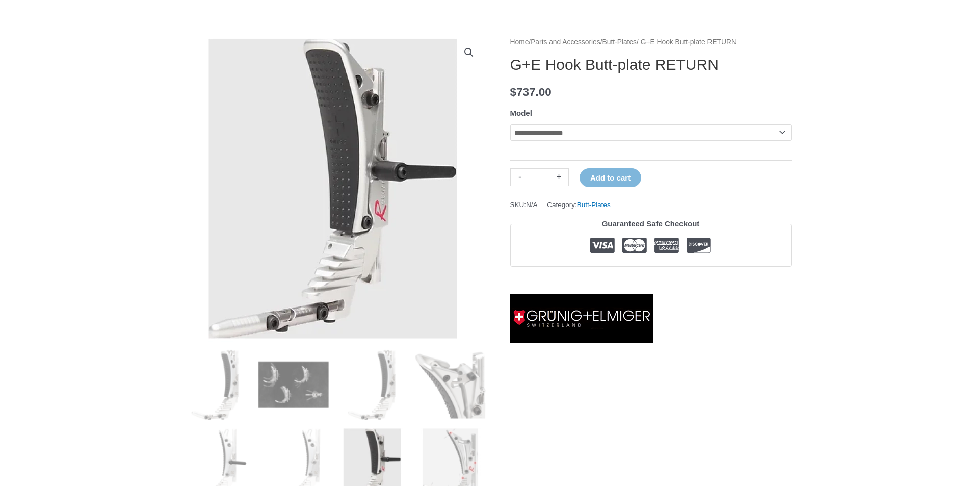
click at [477, 454] on img at bounding box center [450, 463] width 71 height 71
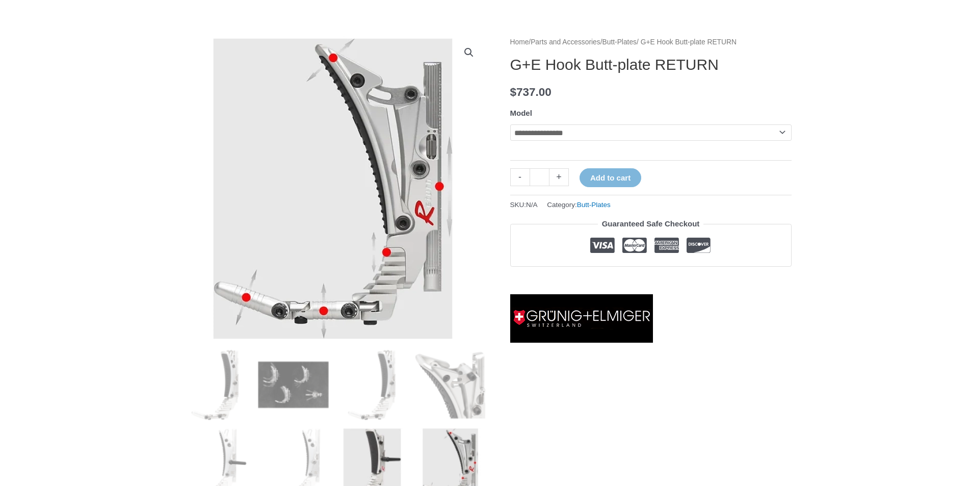
click at [377, 447] on img at bounding box center [371, 463] width 71 height 71
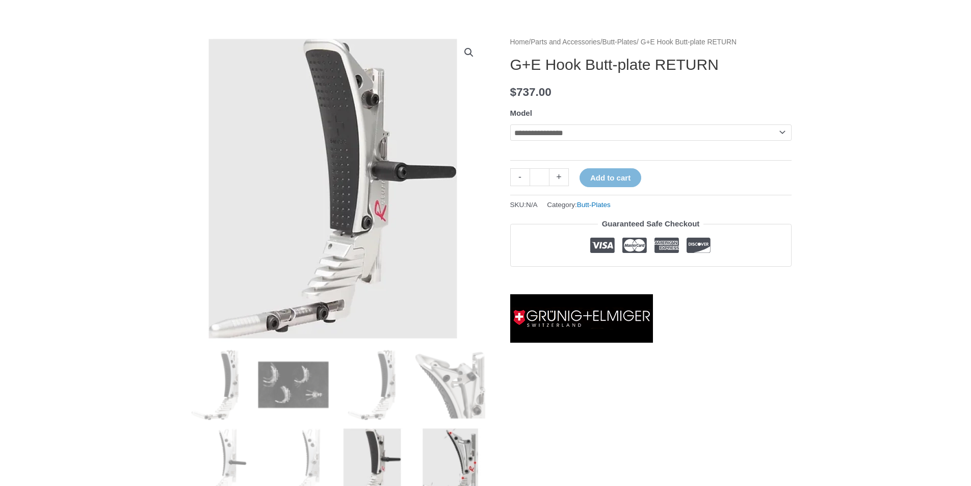
click at [461, 449] on img at bounding box center [450, 463] width 71 height 71
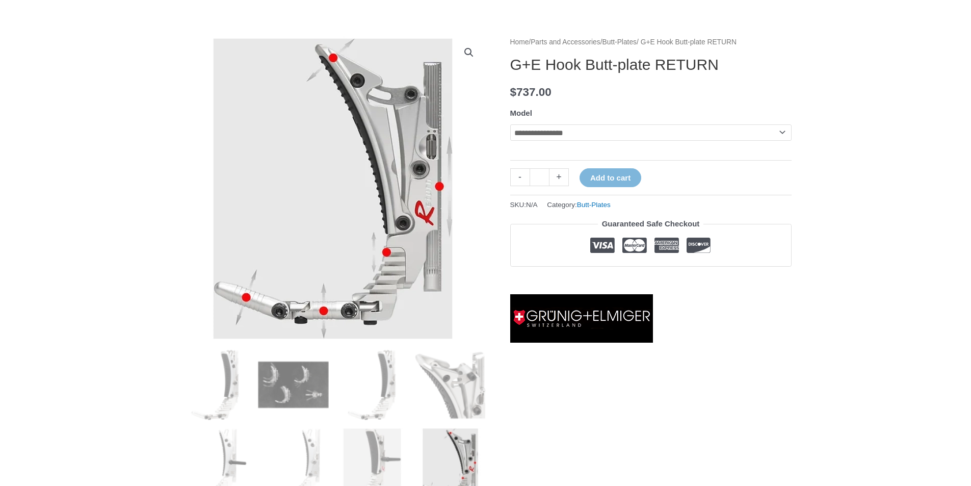
scroll to position [51, 0]
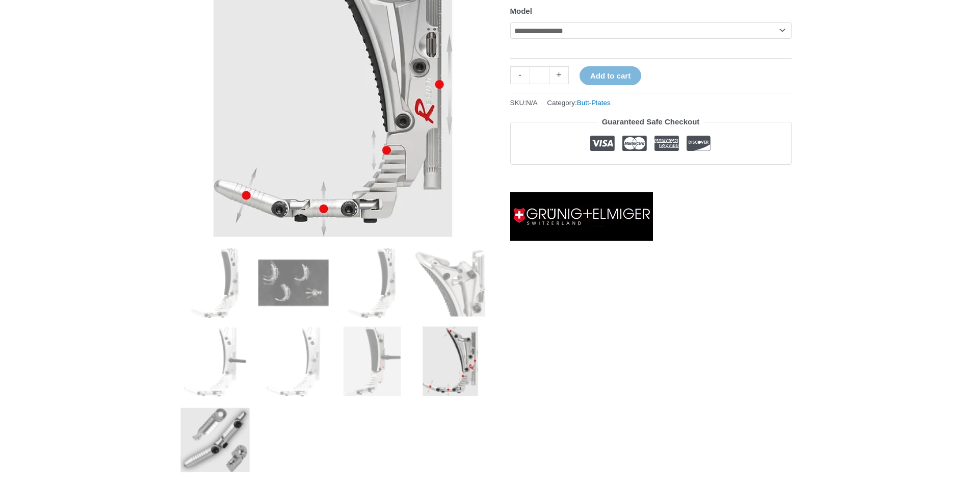
click at [222, 430] on img at bounding box center [215, 439] width 71 height 71
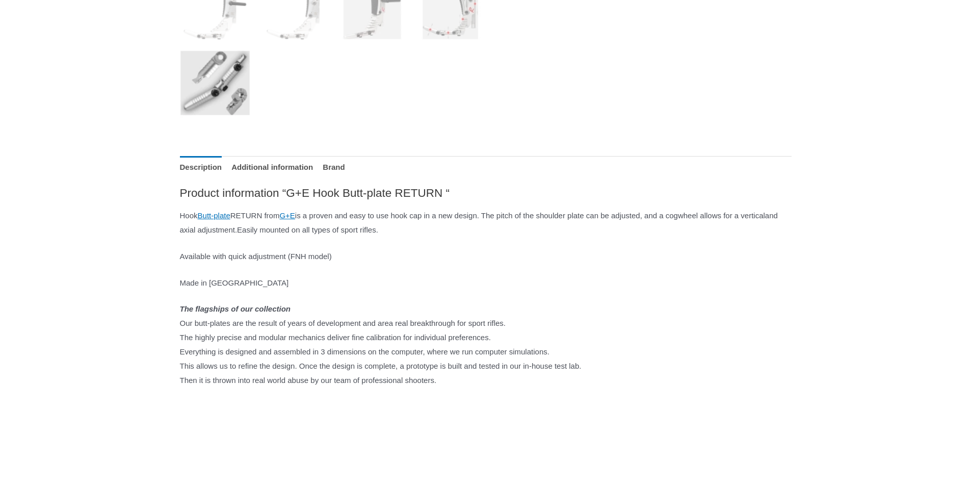
scroll to position [612, 0]
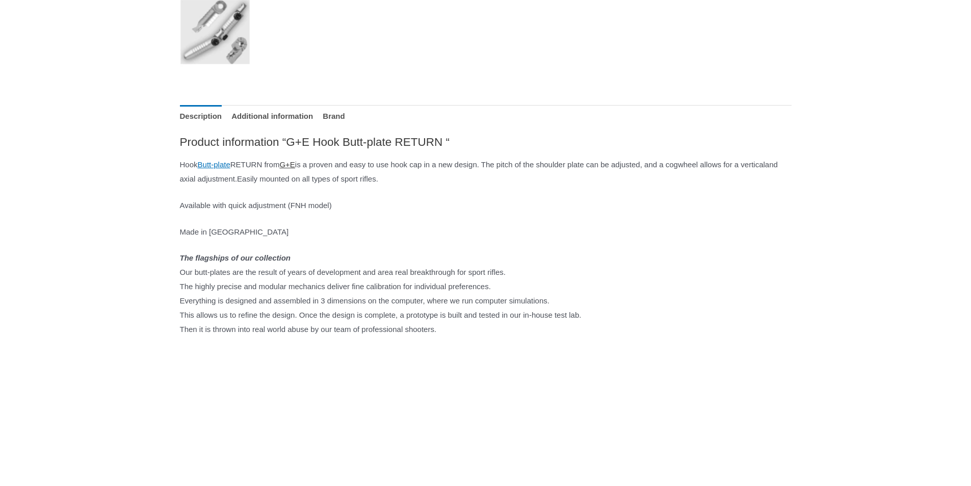
click at [295, 164] on link "G+E" at bounding box center [286, 164] width 15 height 9
click at [220, 163] on link "Butt-plate" at bounding box center [214, 164] width 33 height 9
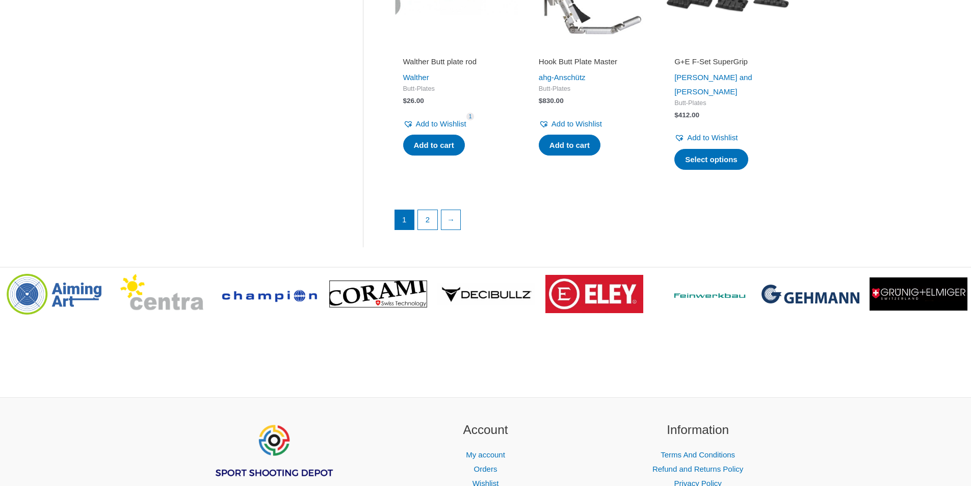
scroll to position [1224, 0]
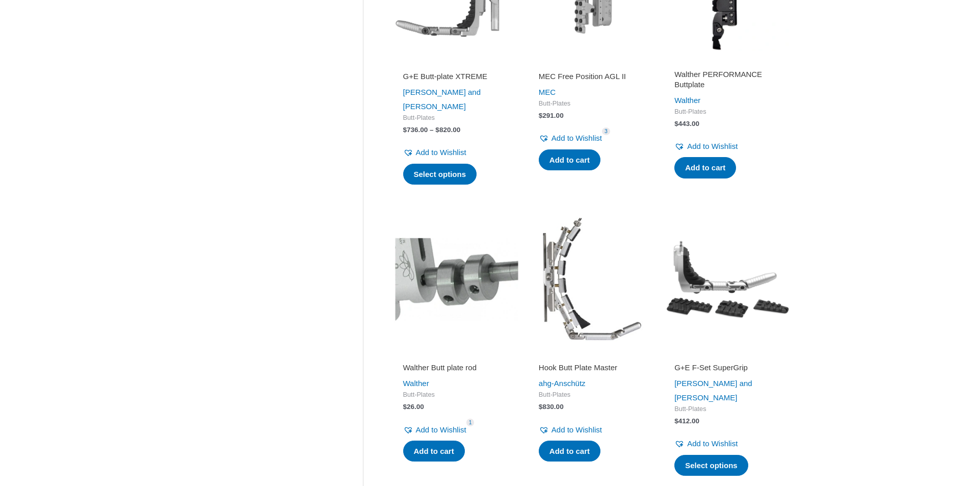
drag, startPoint x: 925, startPoint y: 251, endPoint x: 911, endPoint y: 255, distance: 14.8
